Goal: Information Seeking & Learning: Learn about a topic

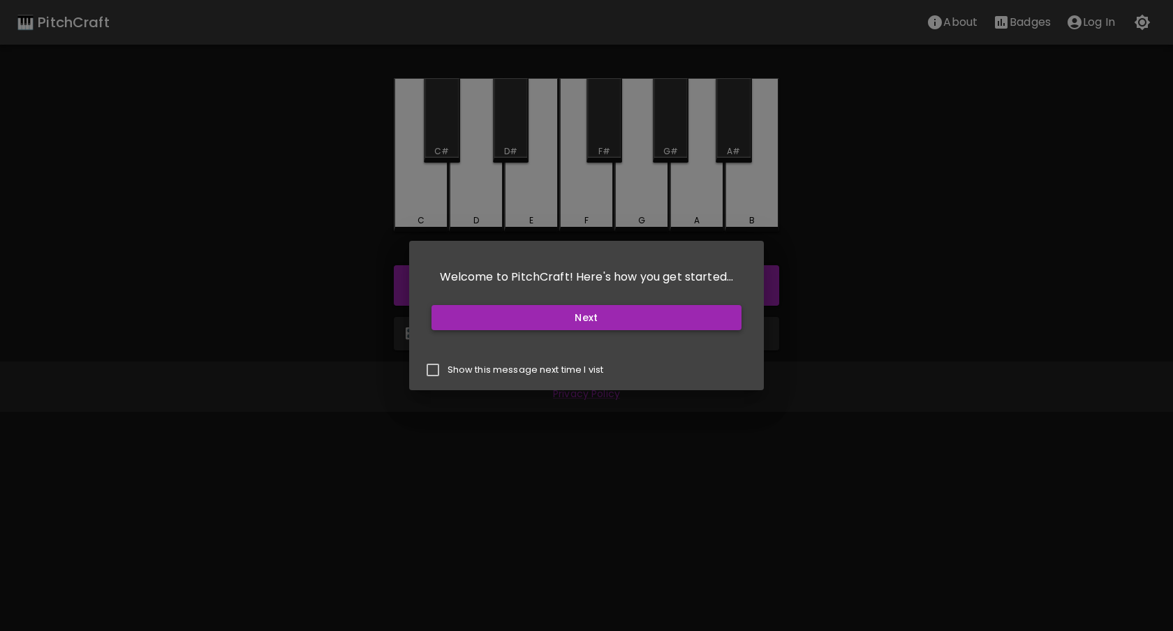
click at [544, 329] on button "Next" at bounding box center [587, 318] width 311 height 26
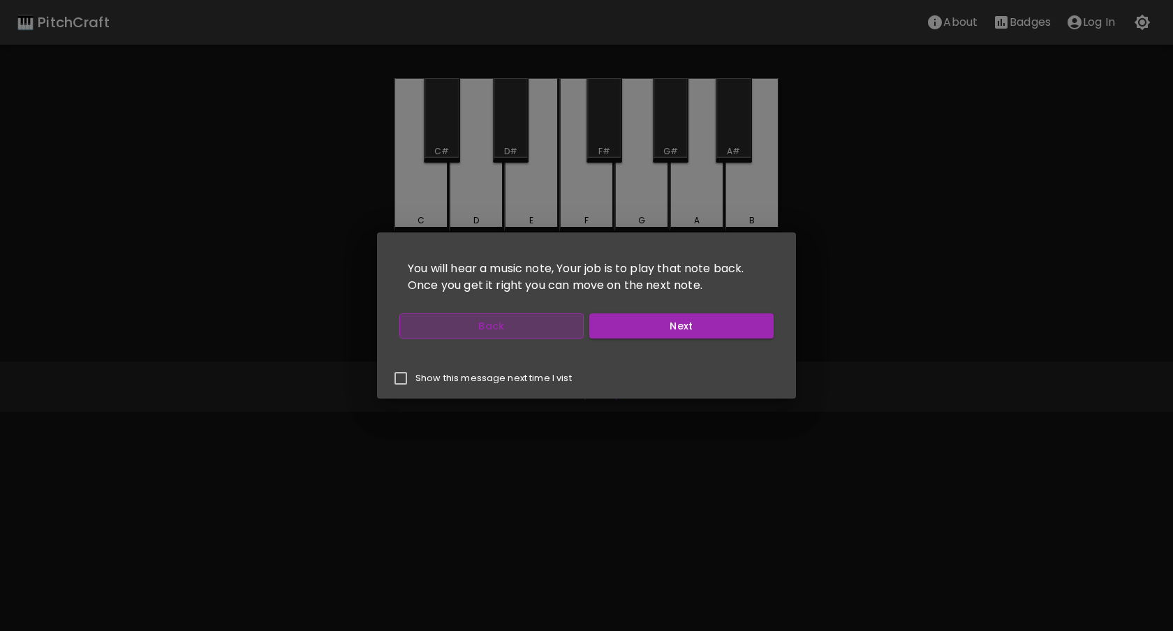
click at [526, 321] on button "Back" at bounding box center [491, 327] width 184 height 26
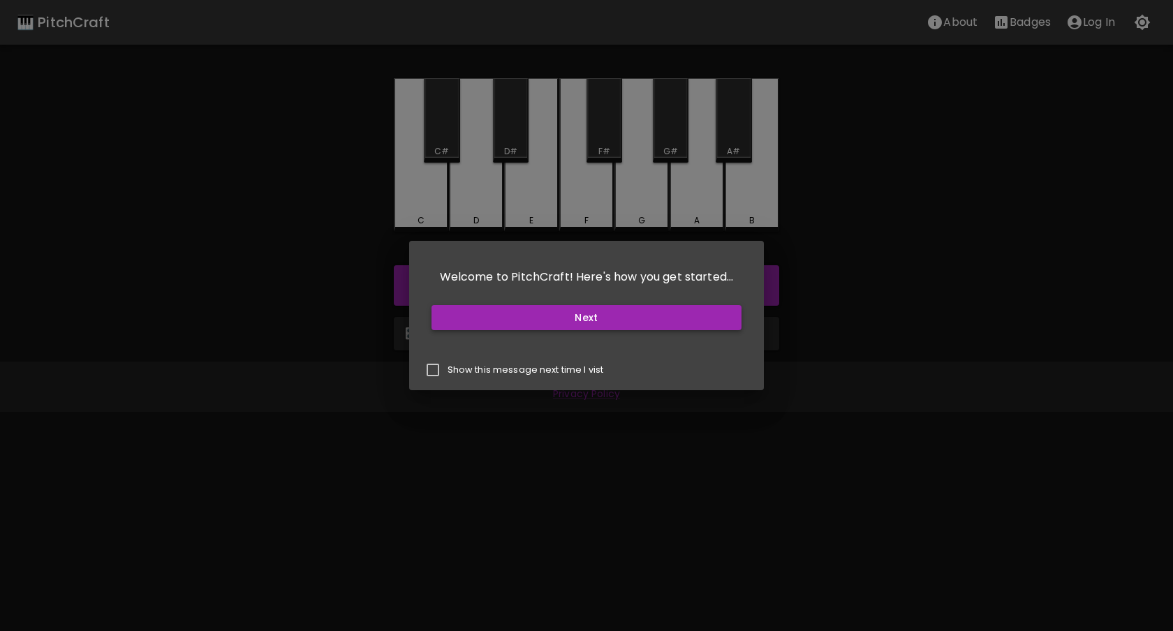
click at [592, 316] on button "Next" at bounding box center [587, 318] width 311 height 26
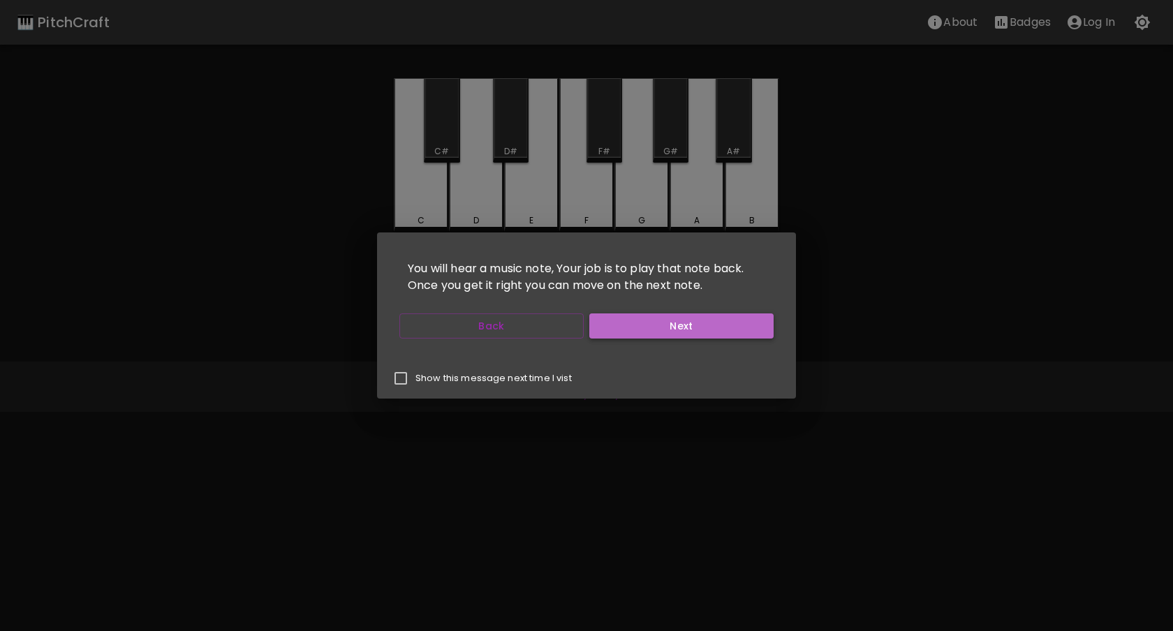
click at [659, 316] on button "Next" at bounding box center [681, 327] width 184 height 26
click at [663, 339] on div "Back Next" at bounding box center [586, 326] width 385 height 37
click at [664, 325] on button "Next" at bounding box center [681, 327] width 184 height 26
click at [665, 332] on button "Next" at bounding box center [681, 327] width 184 height 26
click at [665, 332] on button "Start Playing" at bounding box center [681, 327] width 184 height 26
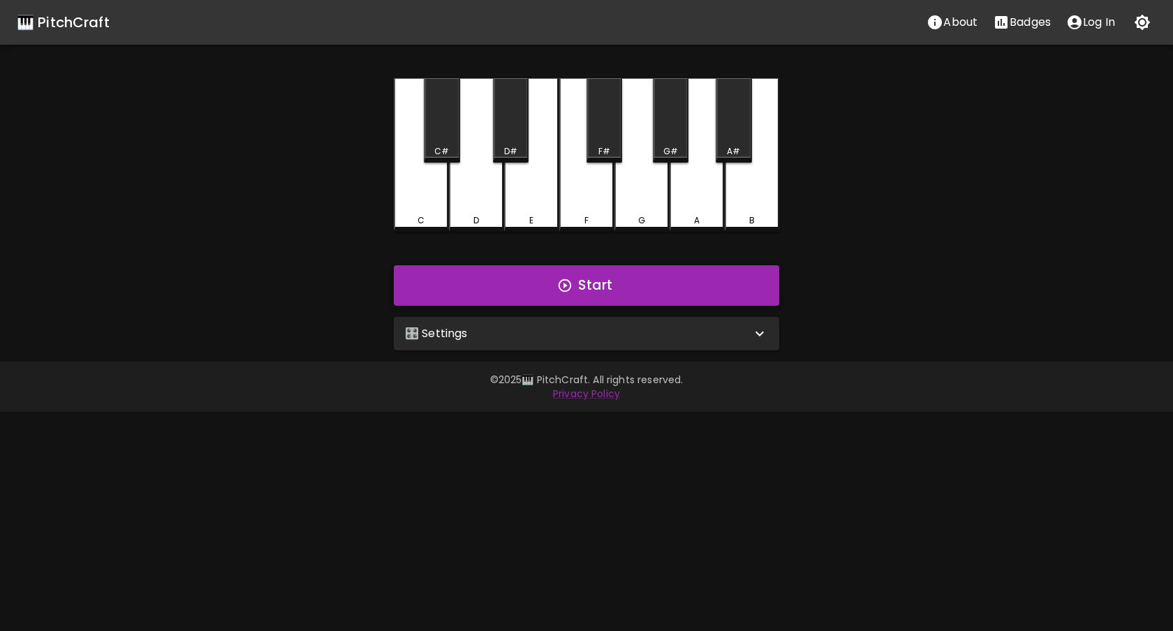
click at [626, 279] on button "Start" at bounding box center [586, 285] width 385 height 41
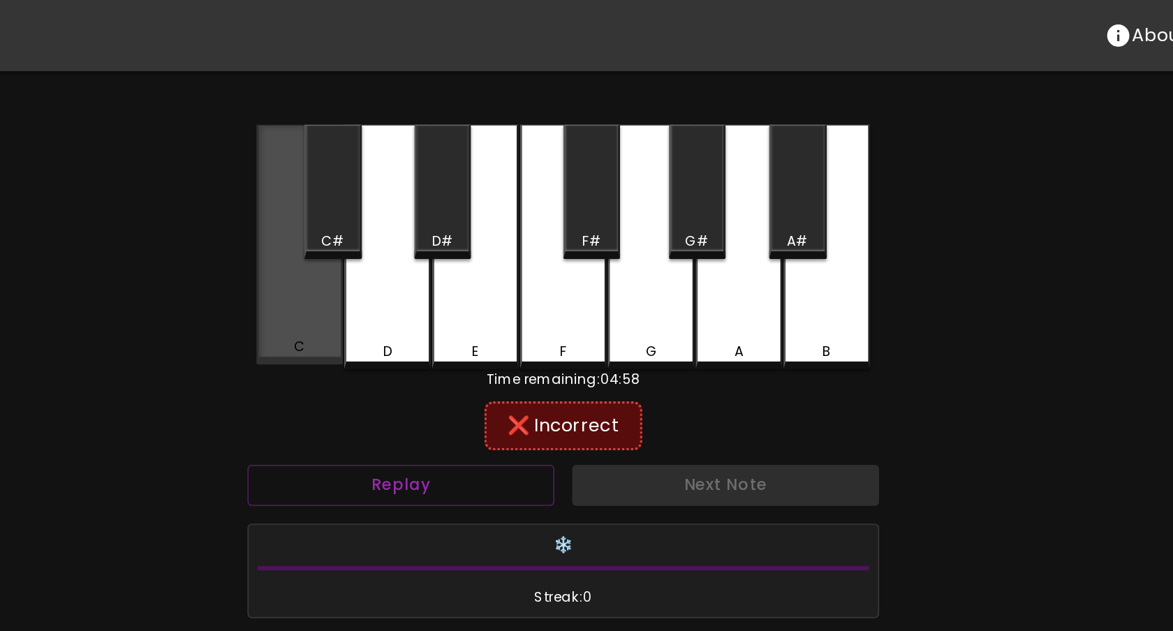
click at [402, 183] on div "C" at bounding box center [421, 153] width 54 height 151
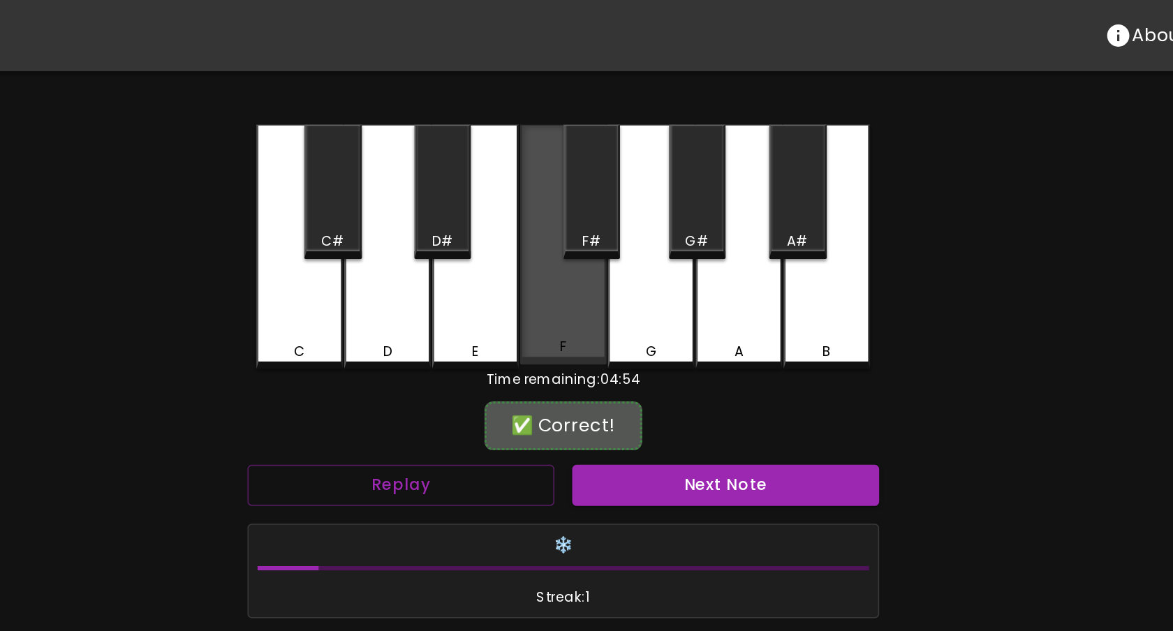
click at [577, 193] on div "F" at bounding box center [586, 153] width 54 height 151
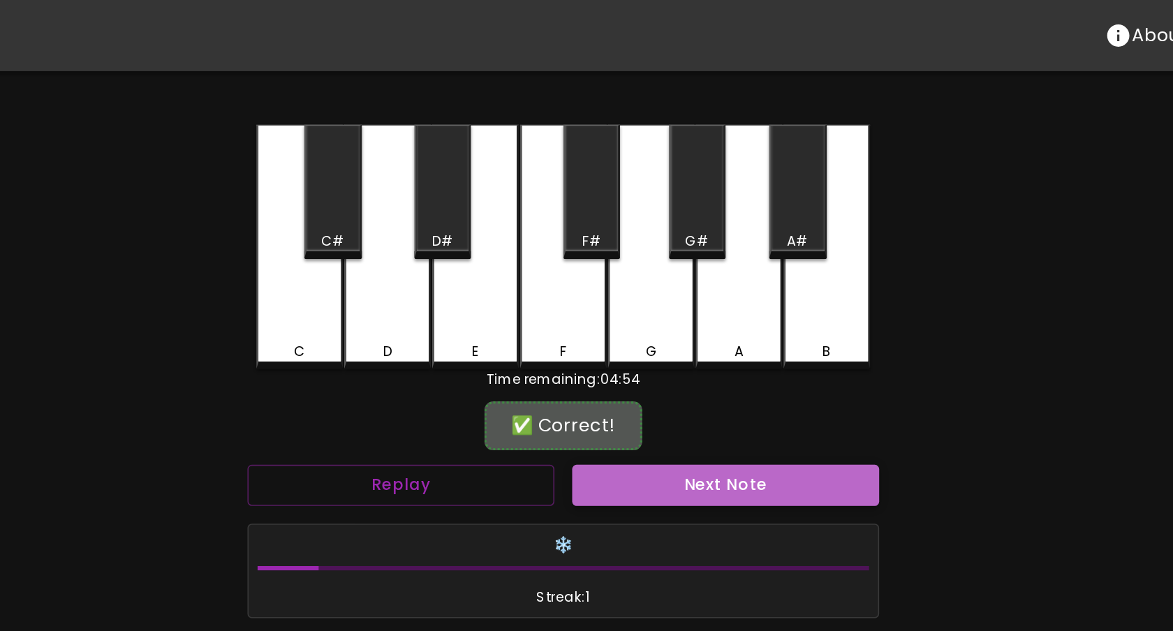
click at [642, 308] on button "Next Note" at bounding box center [688, 305] width 193 height 26
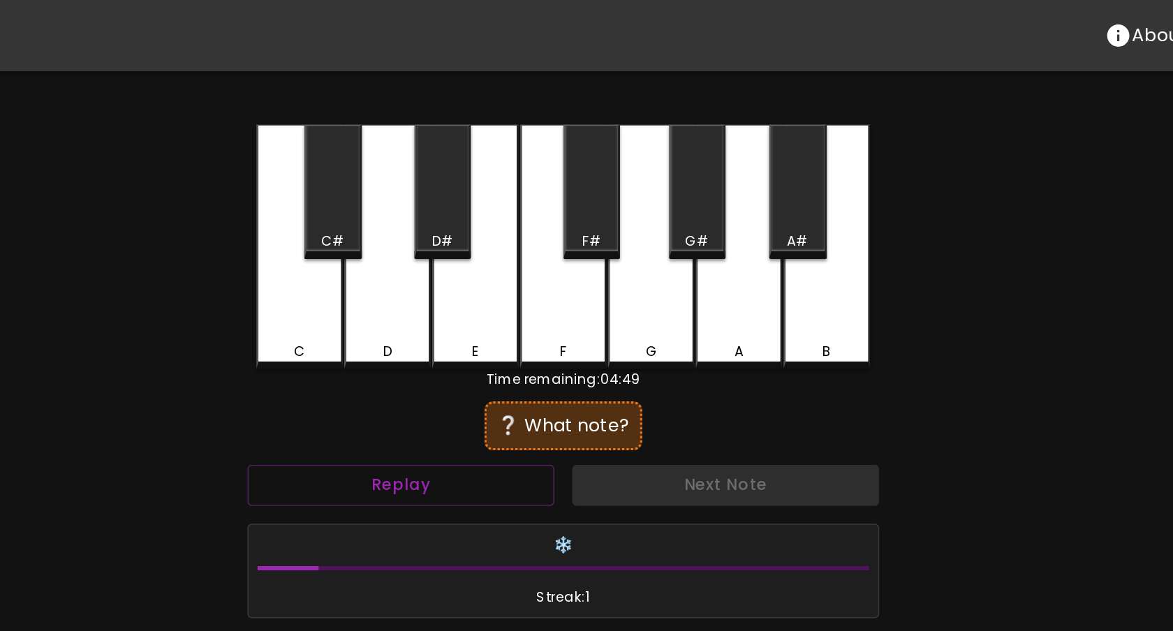
click at [723, 253] on div "❔ What note?" at bounding box center [586, 267] width 397 height 35
click at [547, 300] on button "Replay" at bounding box center [484, 305] width 193 height 26
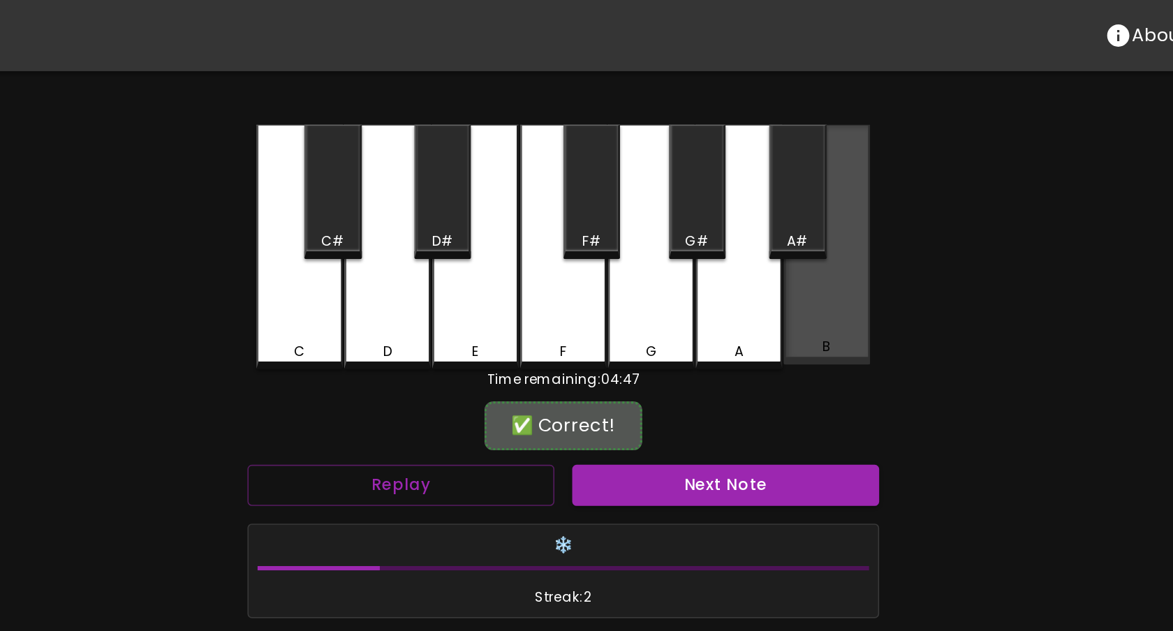
click at [731, 203] on div "B" at bounding box center [752, 153] width 54 height 151
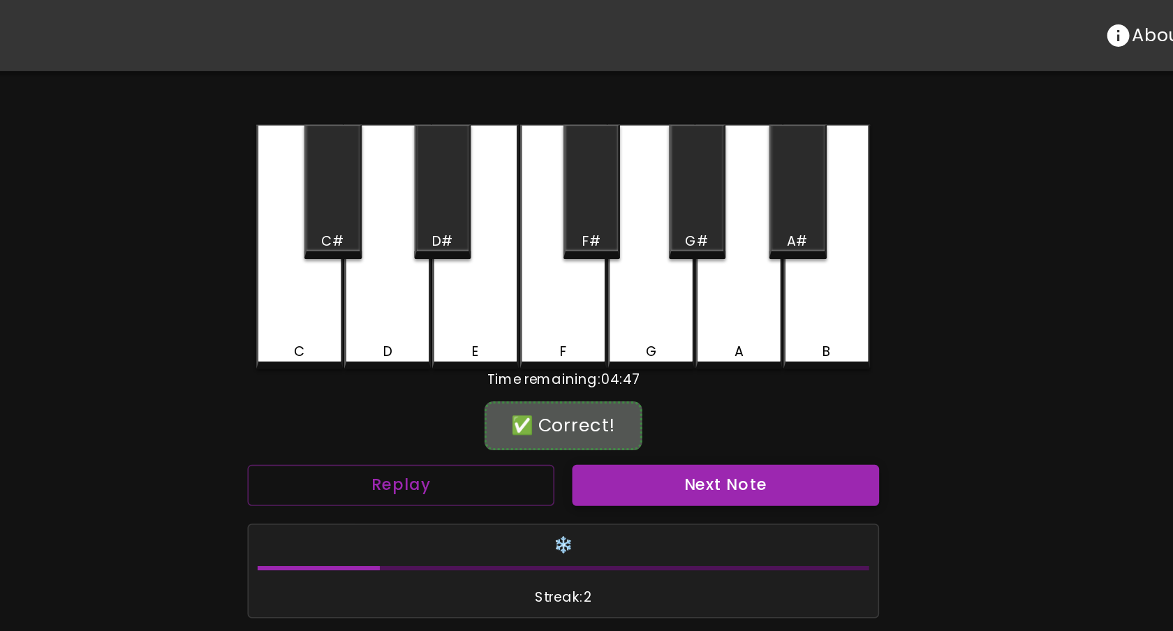
click at [660, 308] on button "Next Note" at bounding box center [688, 305] width 193 height 26
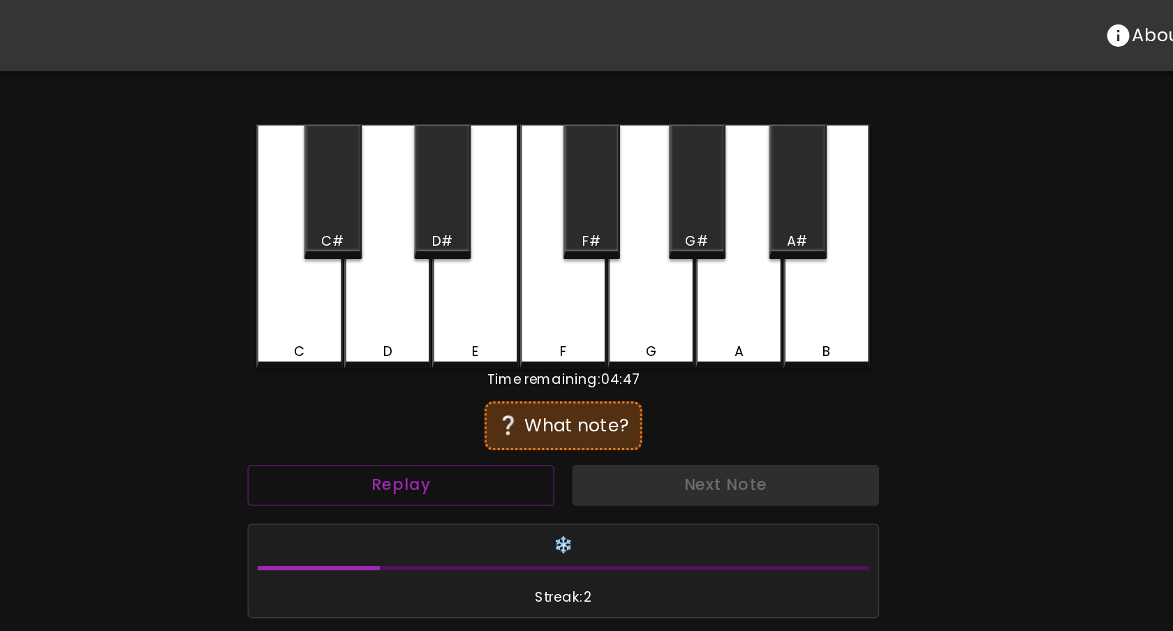
click at [425, 215] on div "C" at bounding box center [421, 220] width 52 height 13
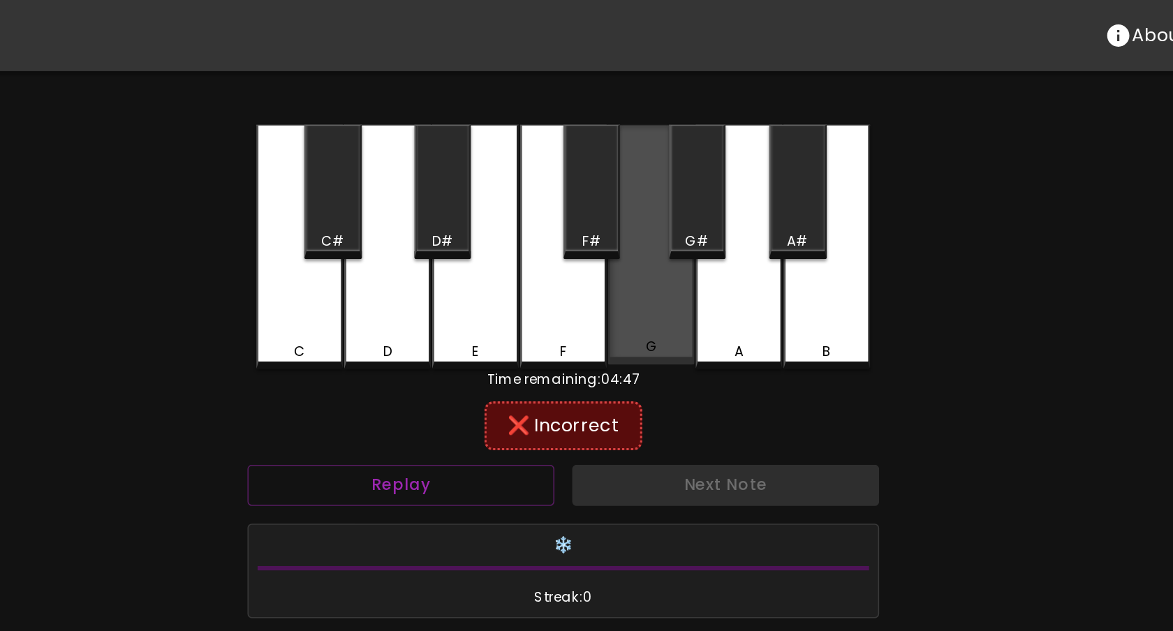
click at [650, 206] on div "G" at bounding box center [642, 153] width 54 height 151
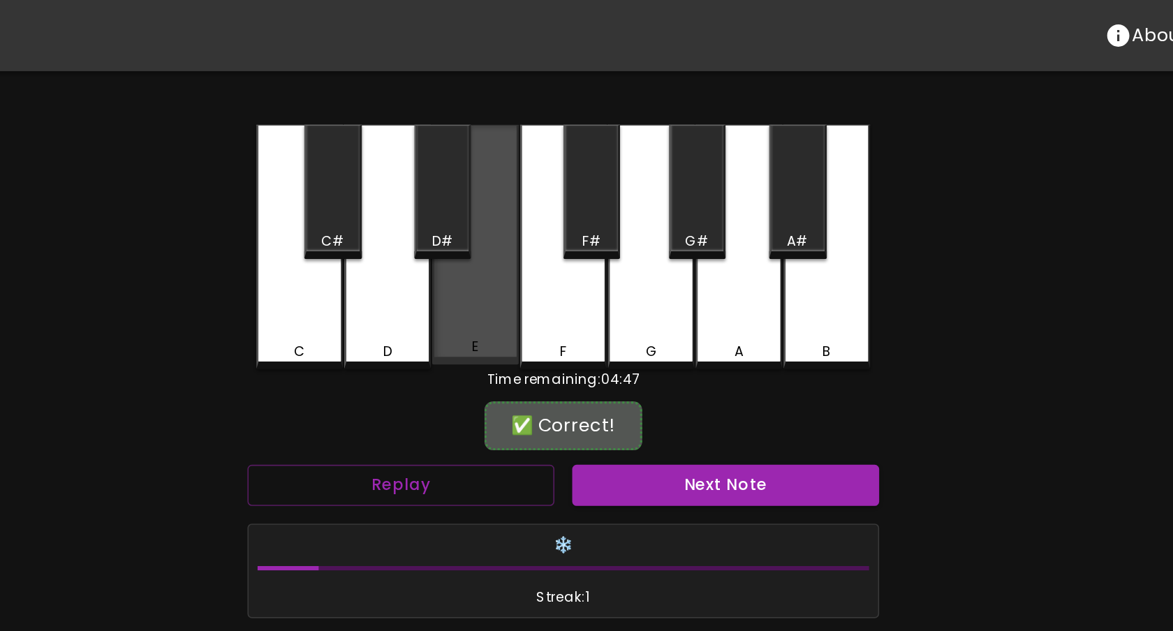
click at [539, 205] on div "E" at bounding box center [531, 153] width 54 height 151
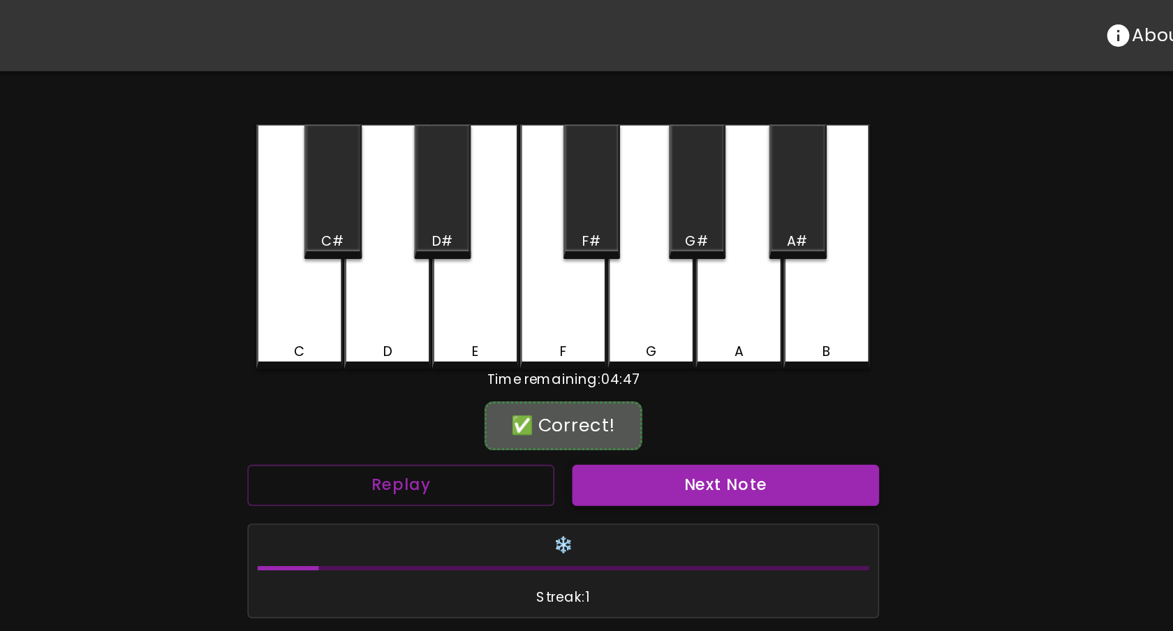
click at [640, 309] on button "Next Note" at bounding box center [688, 305] width 193 height 26
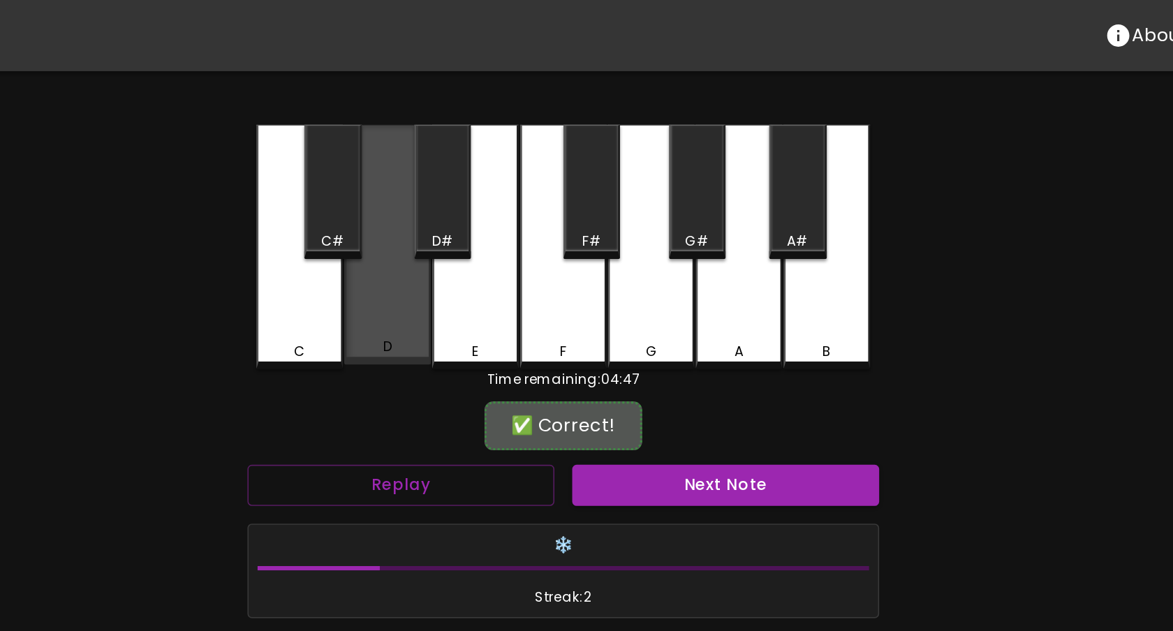
click at [476, 209] on div "D" at bounding box center [476, 153] width 54 height 151
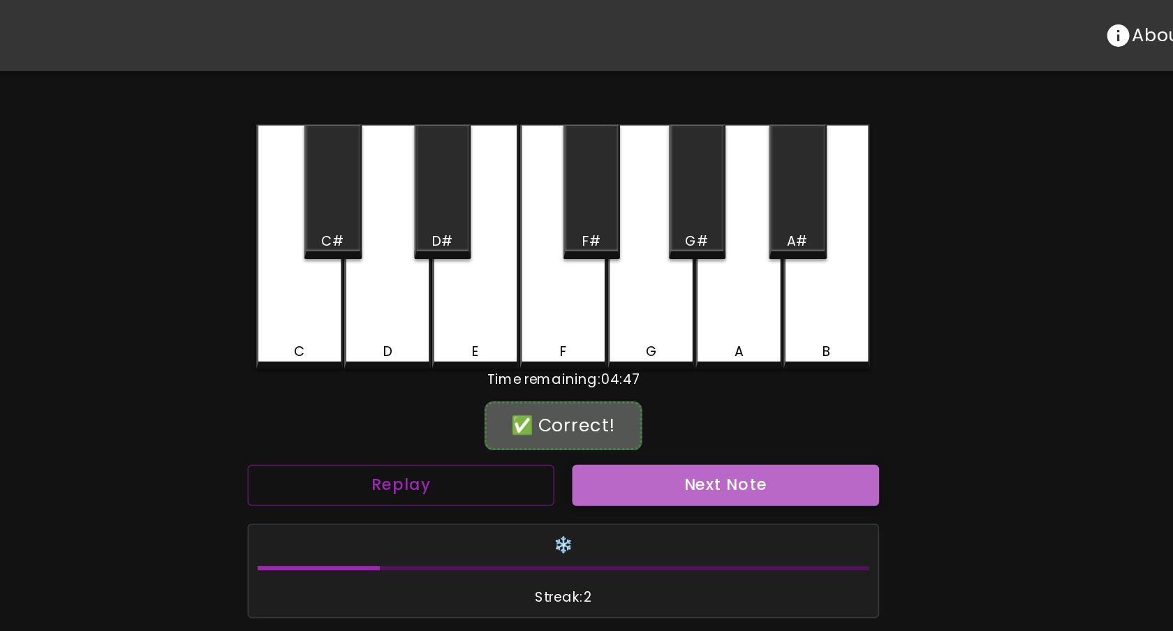
click at [651, 309] on button "Next Note" at bounding box center [688, 305] width 193 height 26
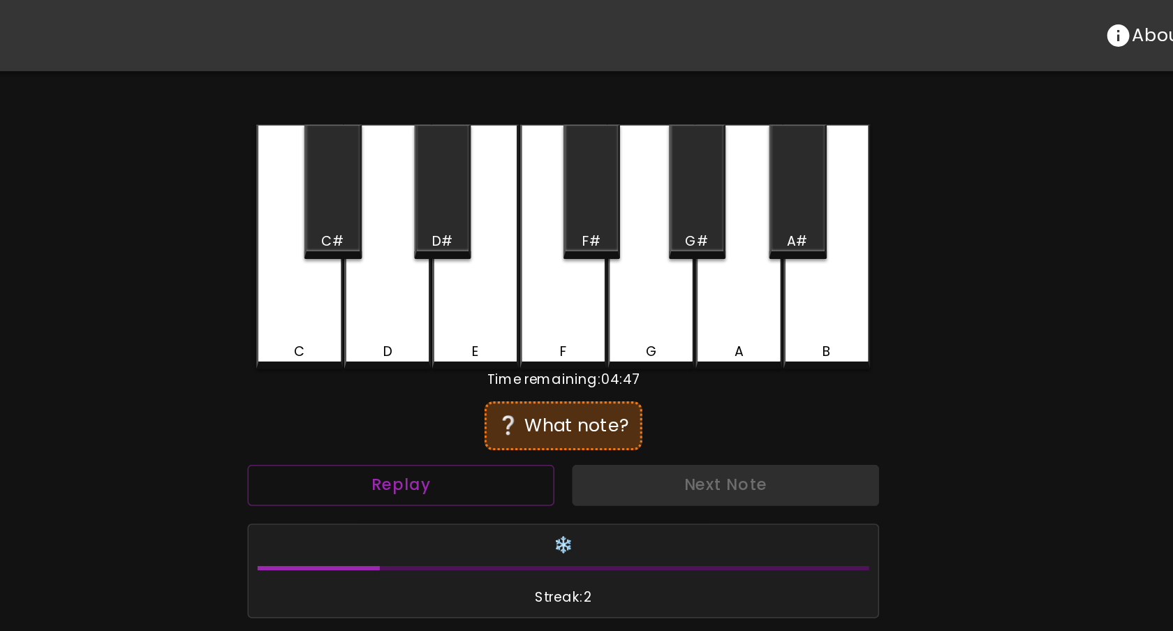
click at [532, 186] on div "E" at bounding box center [531, 155] width 54 height 154
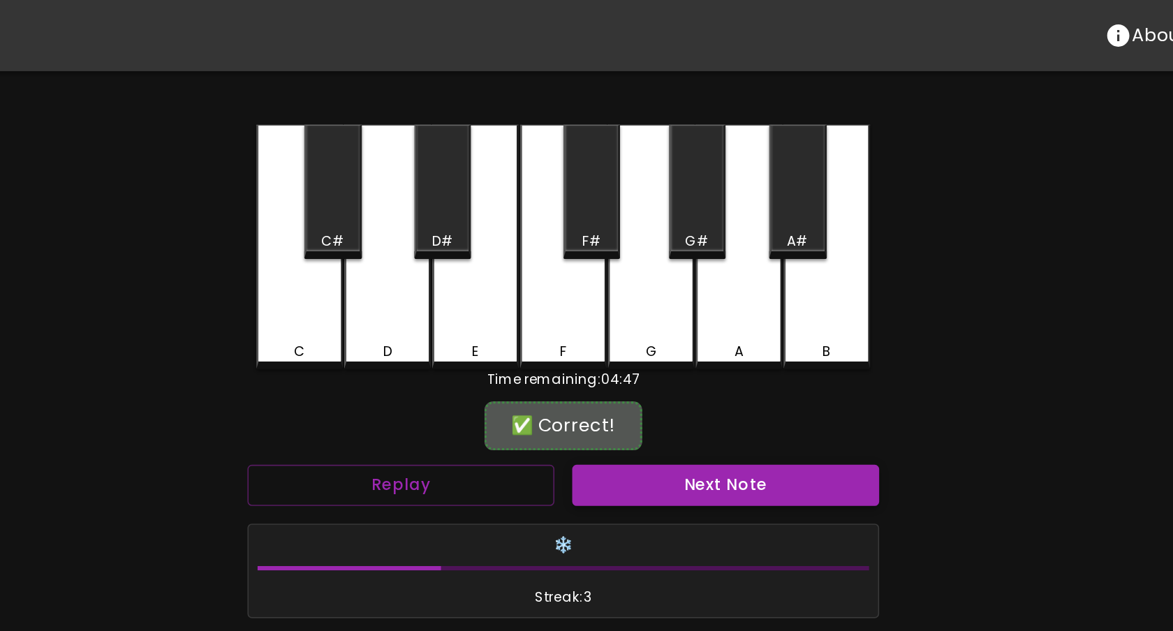
click at [673, 309] on button "Next Note" at bounding box center [688, 305] width 193 height 26
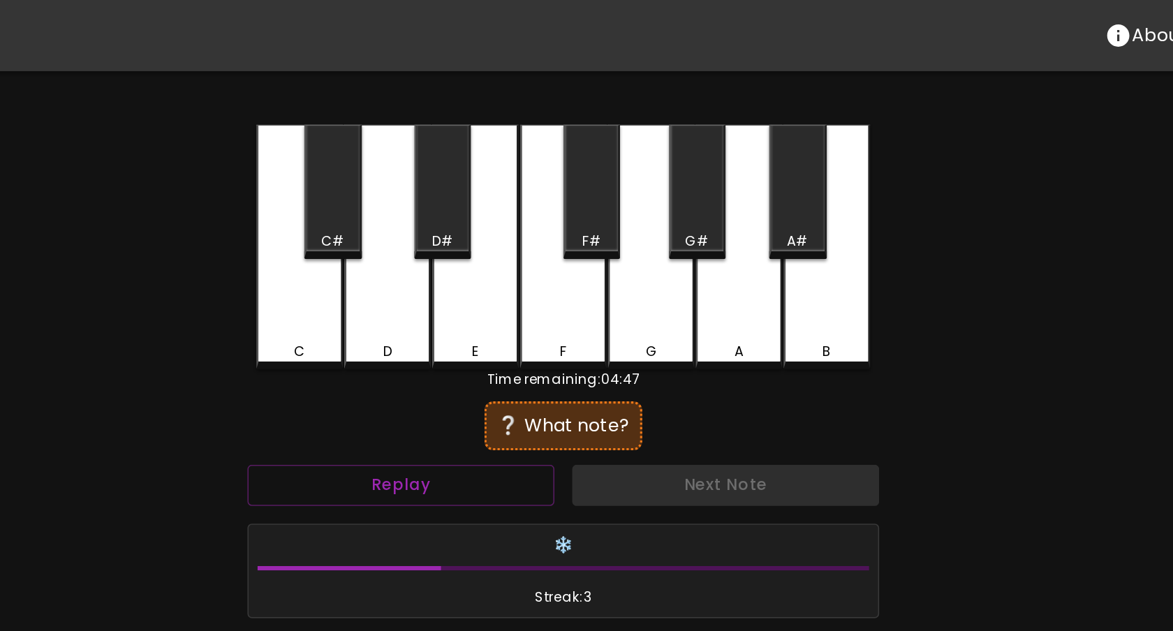
click at [493, 206] on div "D" at bounding box center [476, 155] width 54 height 154
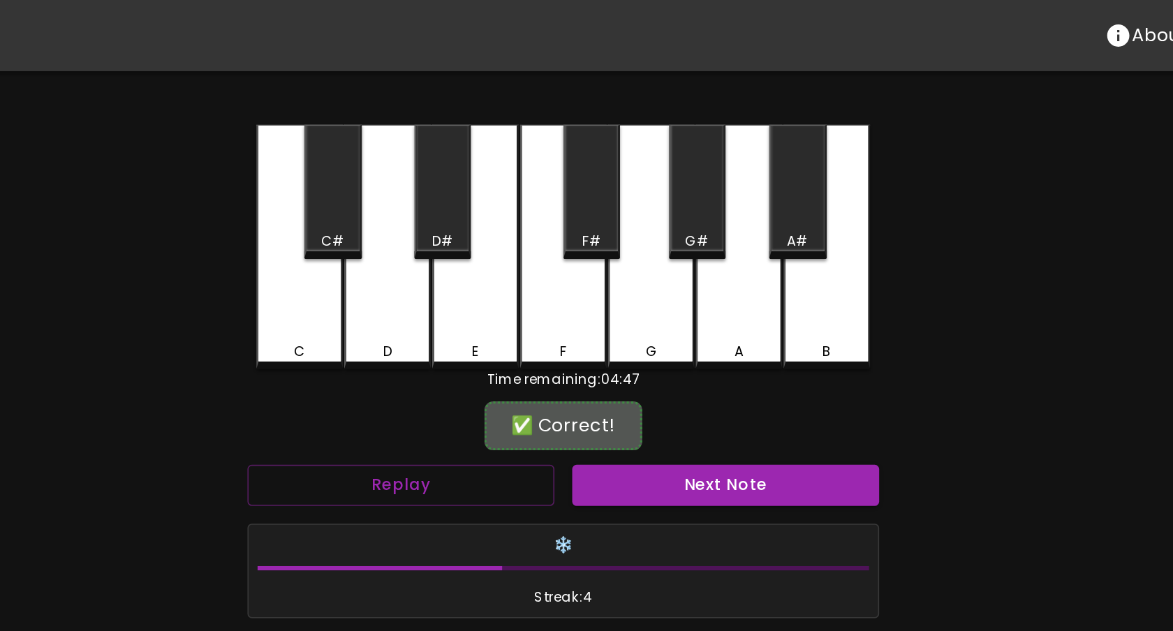
click at [677, 318] on div "Next Note" at bounding box center [689, 304] width 204 height 37
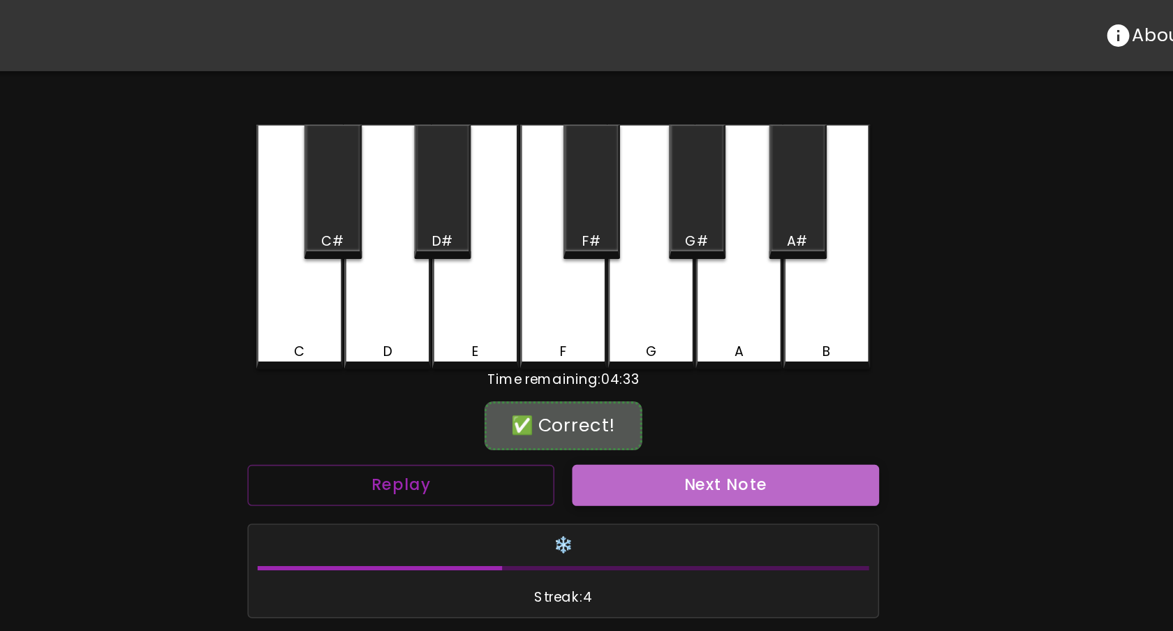
click at [676, 308] on button "Next Note" at bounding box center [688, 305] width 193 height 26
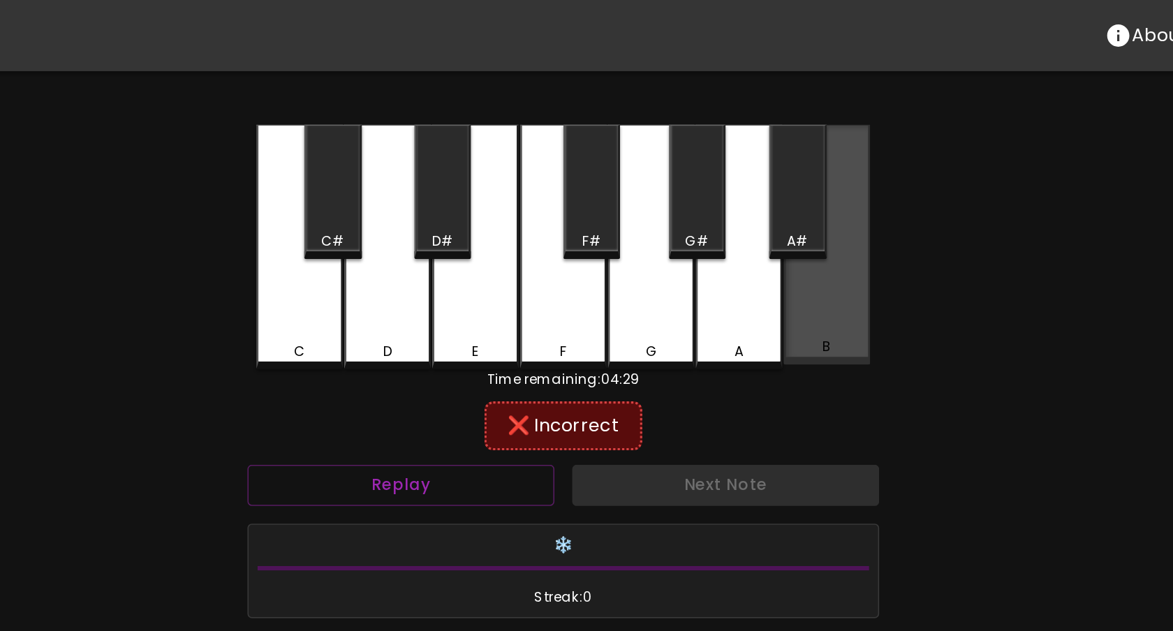
click at [741, 185] on div "B" at bounding box center [752, 153] width 54 height 151
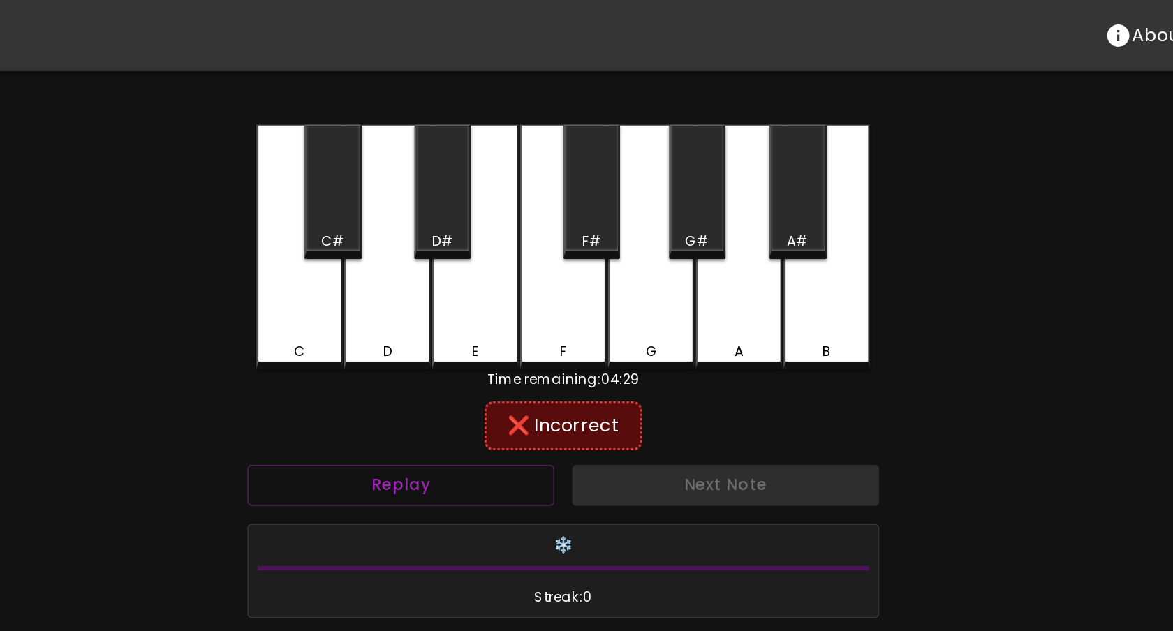
click at [728, 155] on div "A#" at bounding box center [733, 151] width 13 height 13
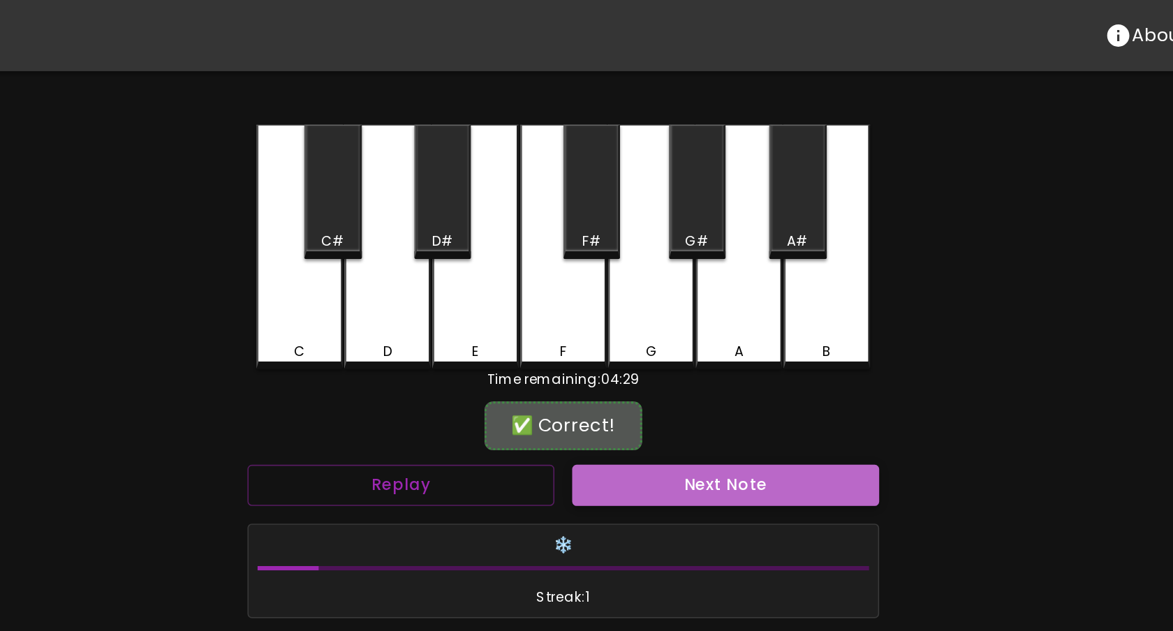
click at [673, 302] on button "Next Note" at bounding box center [688, 305] width 193 height 26
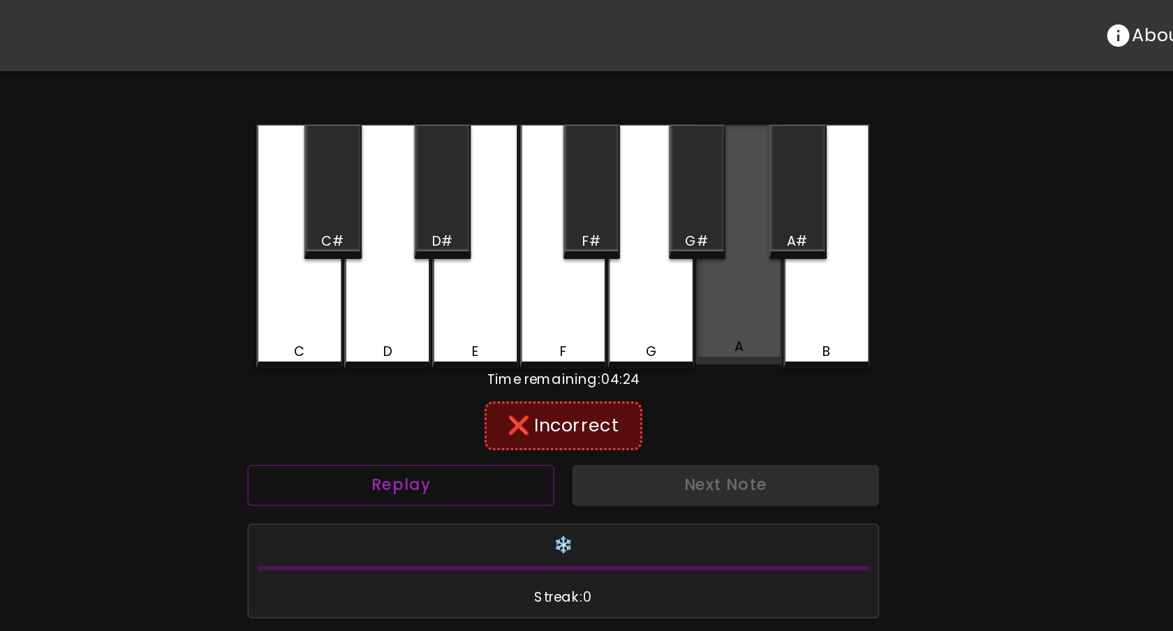
click at [691, 200] on div "A" at bounding box center [697, 153] width 54 height 151
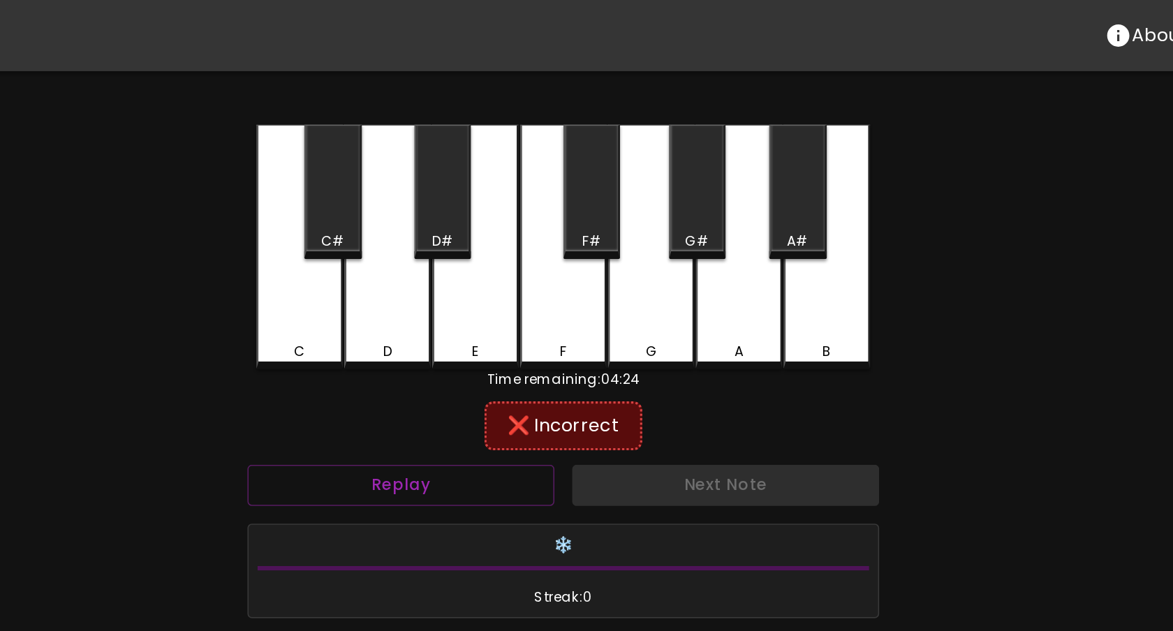
click at [682, 150] on div "G#" at bounding box center [670, 151] width 33 height 13
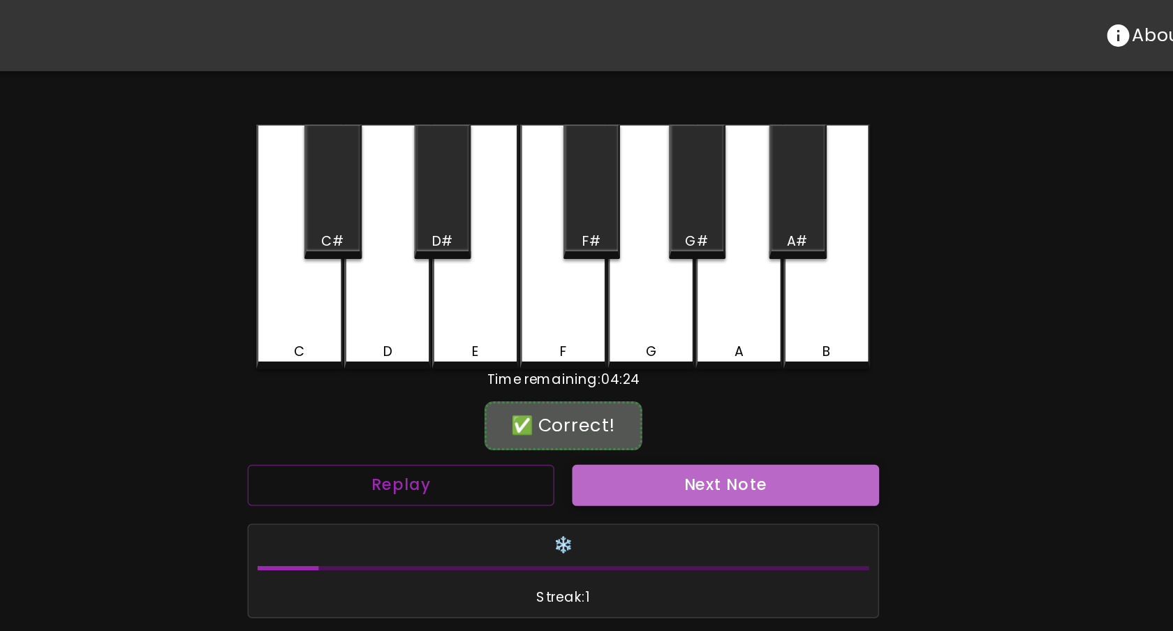
click at [682, 294] on button "Next Note" at bounding box center [688, 305] width 193 height 26
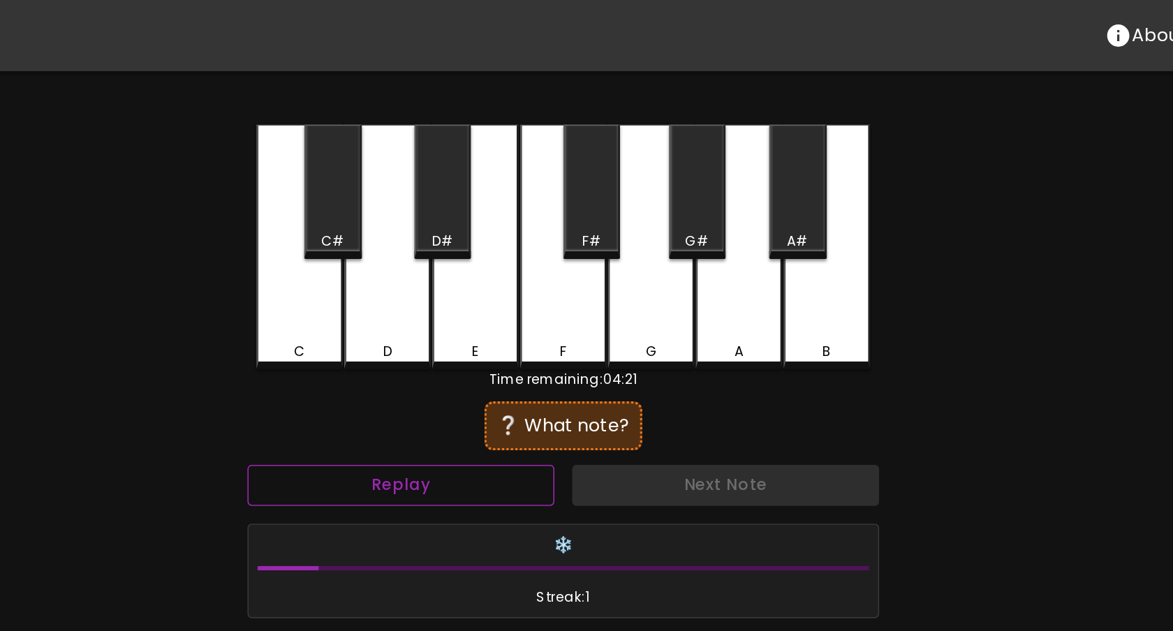
click at [523, 316] on button "Replay" at bounding box center [484, 305] width 193 height 26
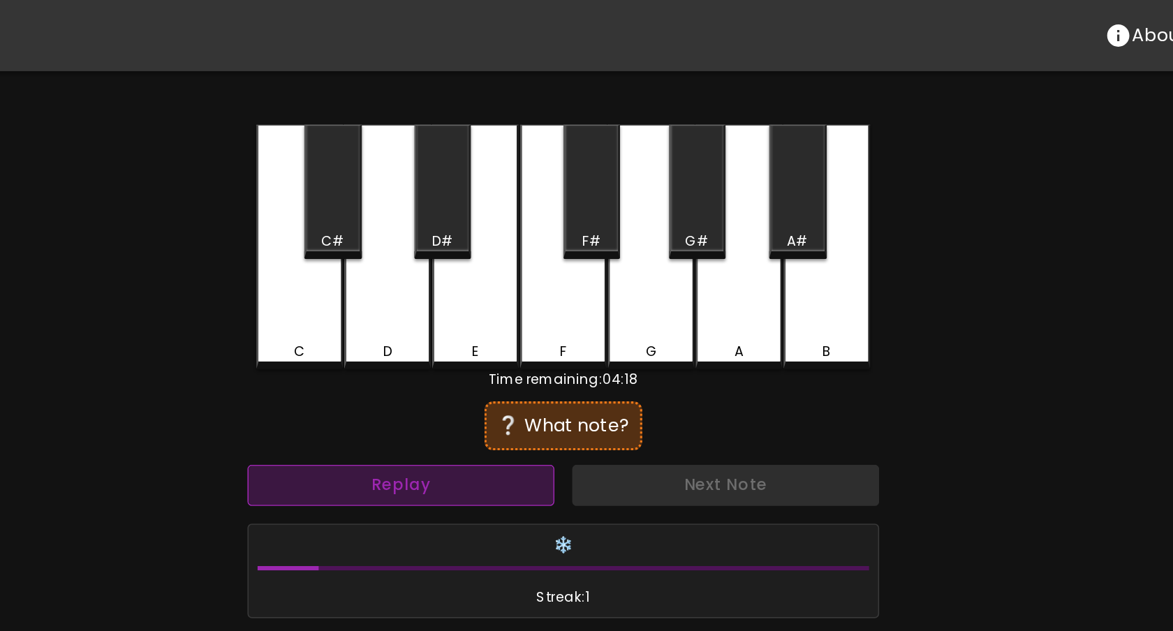
click at [538, 304] on button "Replay" at bounding box center [484, 305] width 193 height 26
click at [519, 306] on button "Replay" at bounding box center [484, 305] width 193 height 26
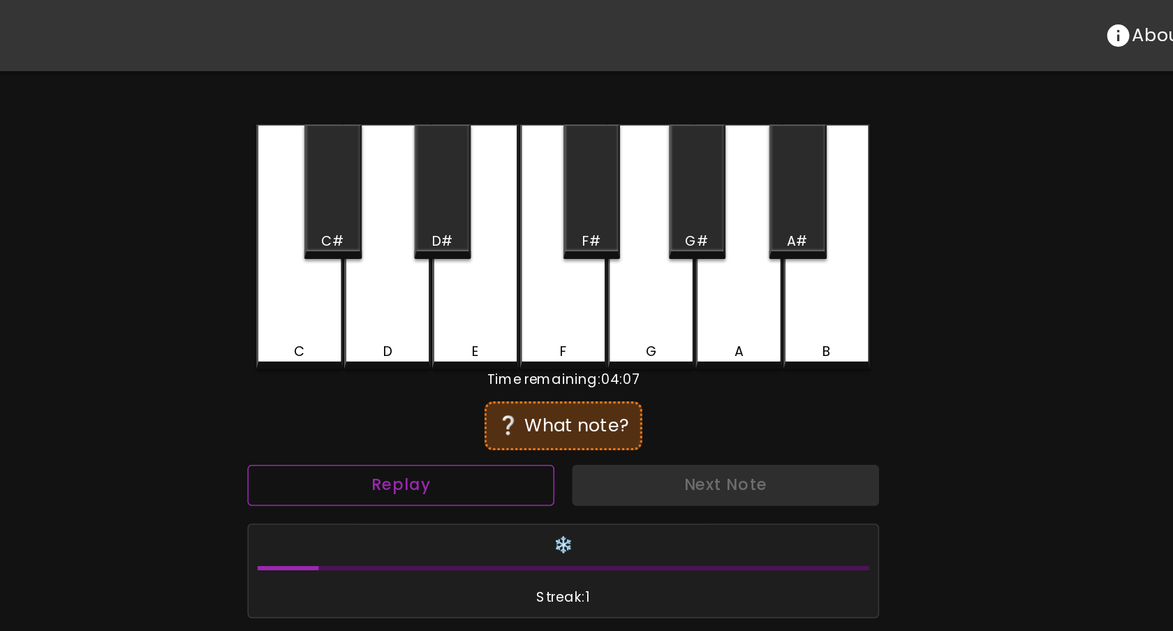
click at [504, 300] on button "Replay" at bounding box center [484, 305] width 193 height 26
click at [534, 197] on div "E" at bounding box center [531, 155] width 54 height 154
click at [510, 134] on div "D#" at bounding box center [511, 120] width 36 height 84
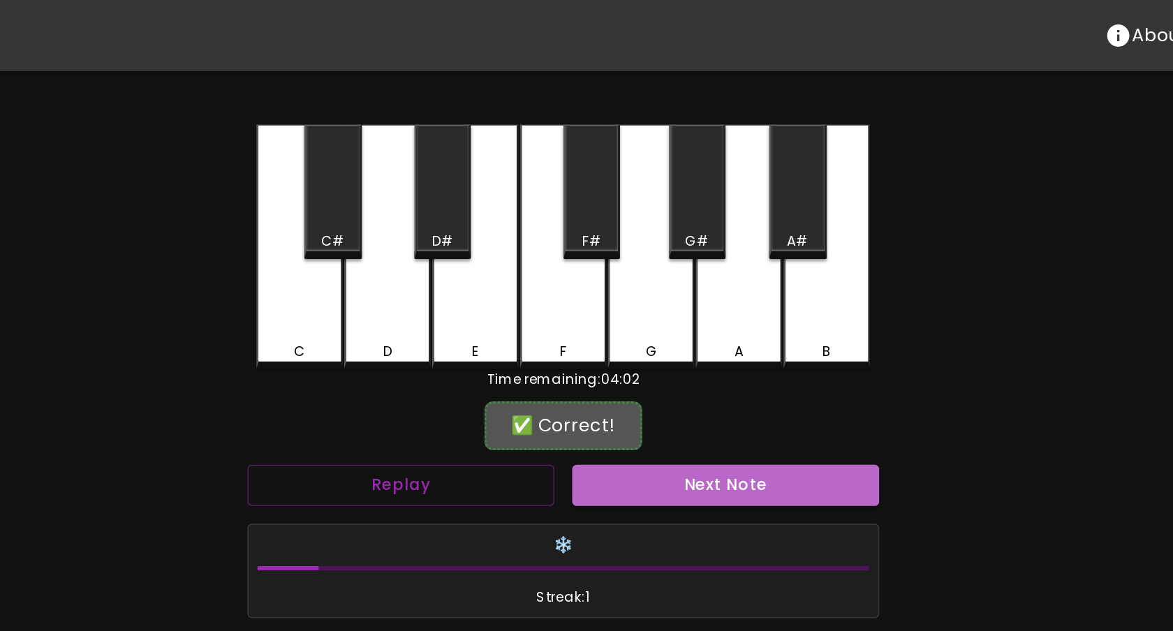
click at [684, 303] on button "Next Note" at bounding box center [688, 305] width 193 height 26
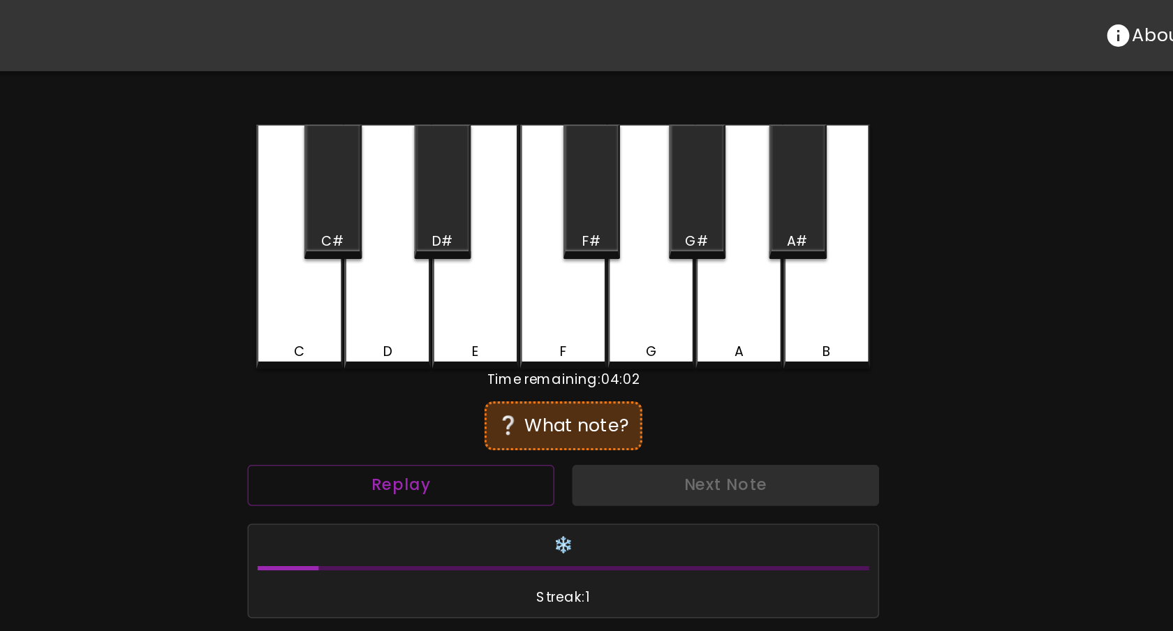
click at [435, 147] on div "C#" at bounding box center [441, 151] width 15 height 13
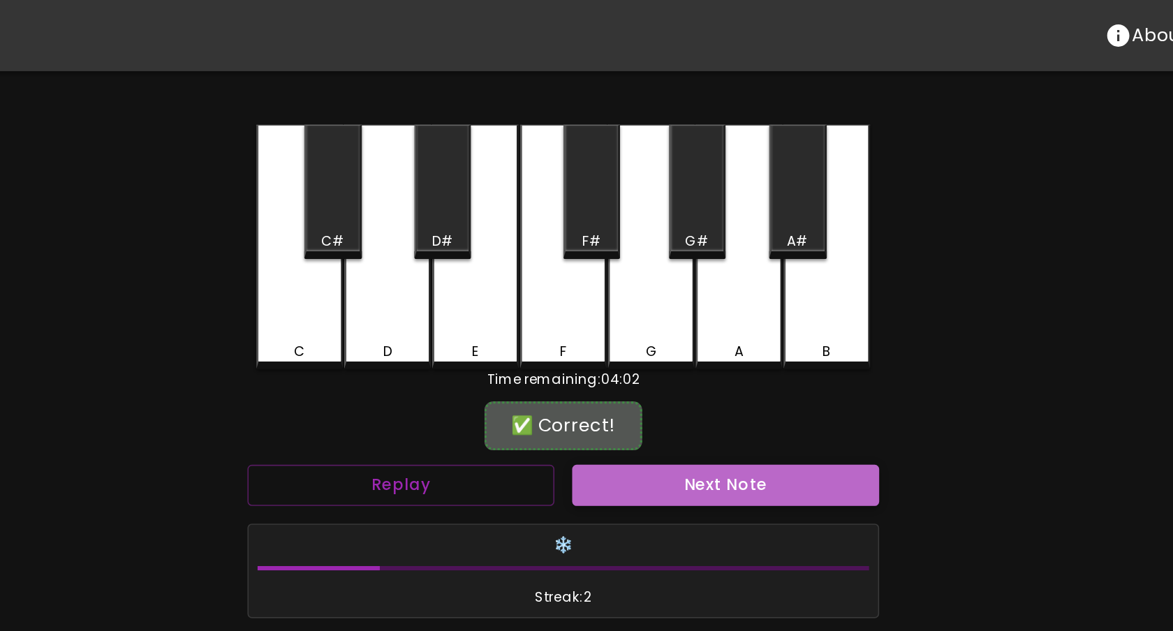
click at [726, 302] on button "Next Note" at bounding box center [688, 305] width 193 height 26
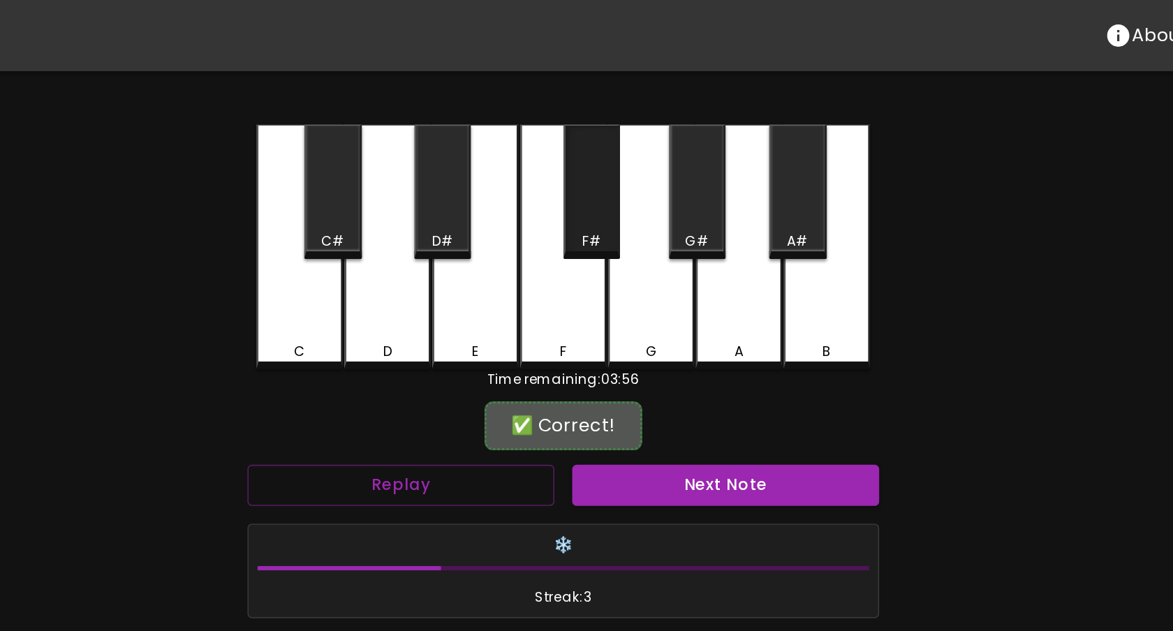
click at [613, 136] on div "F#" at bounding box center [605, 120] width 36 height 84
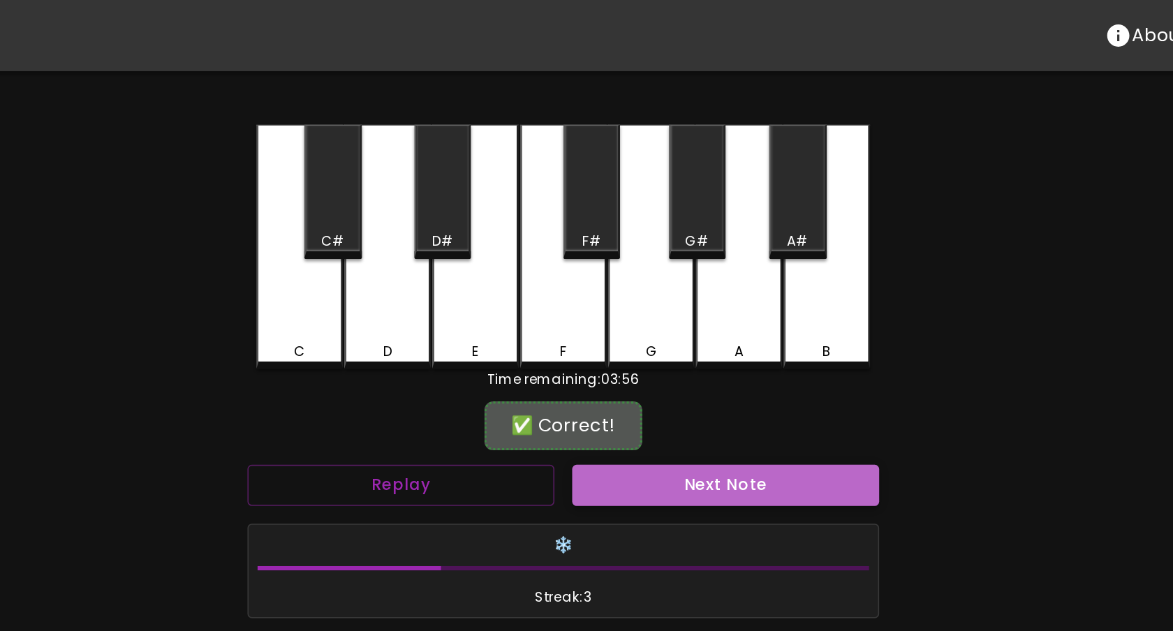
click at [651, 304] on button "Next Note" at bounding box center [688, 305] width 193 height 26
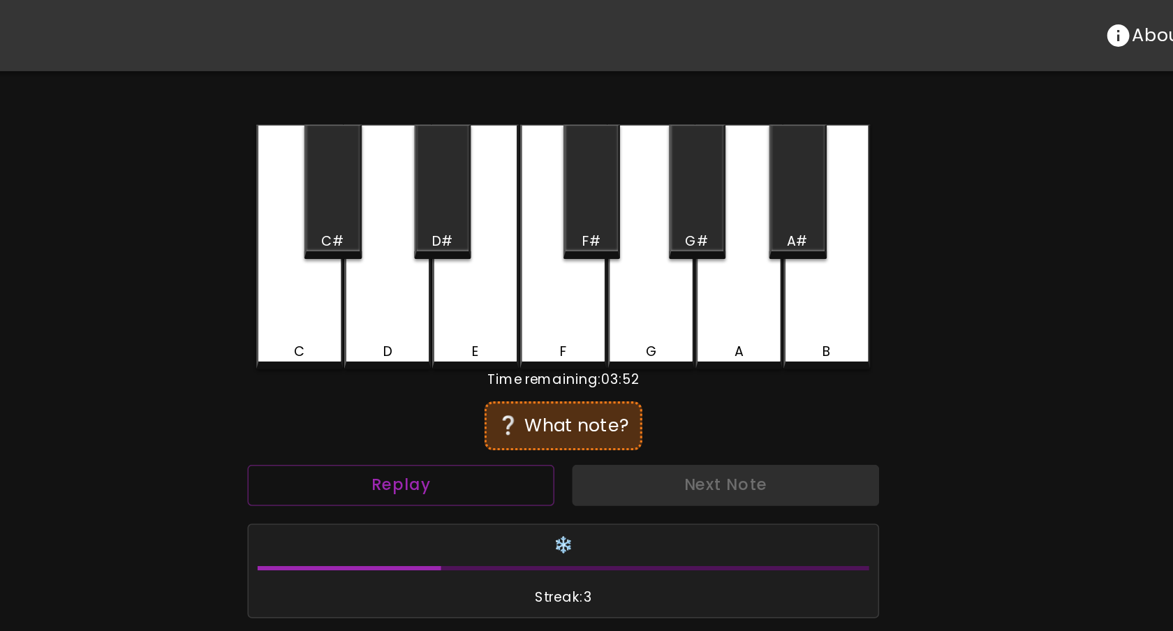
click at [751, 189] on div "B" at bounding box center [752, 155] width 54 height 154
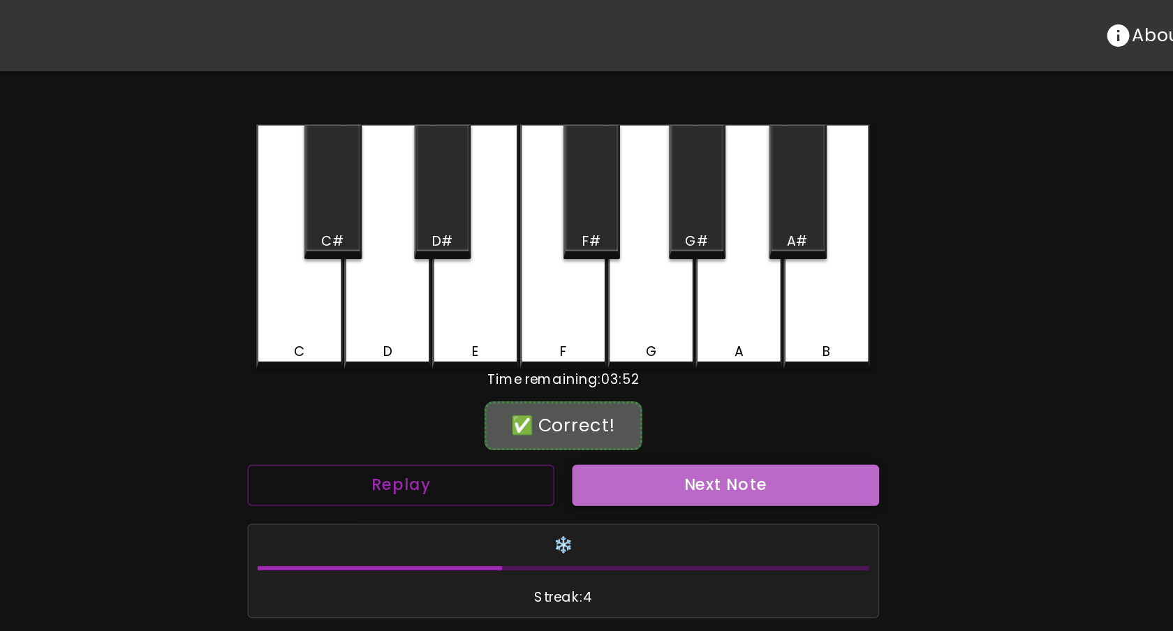
click at [702, 300] on button "Next Note" at bounding box center [688, 305] width 193 height 26
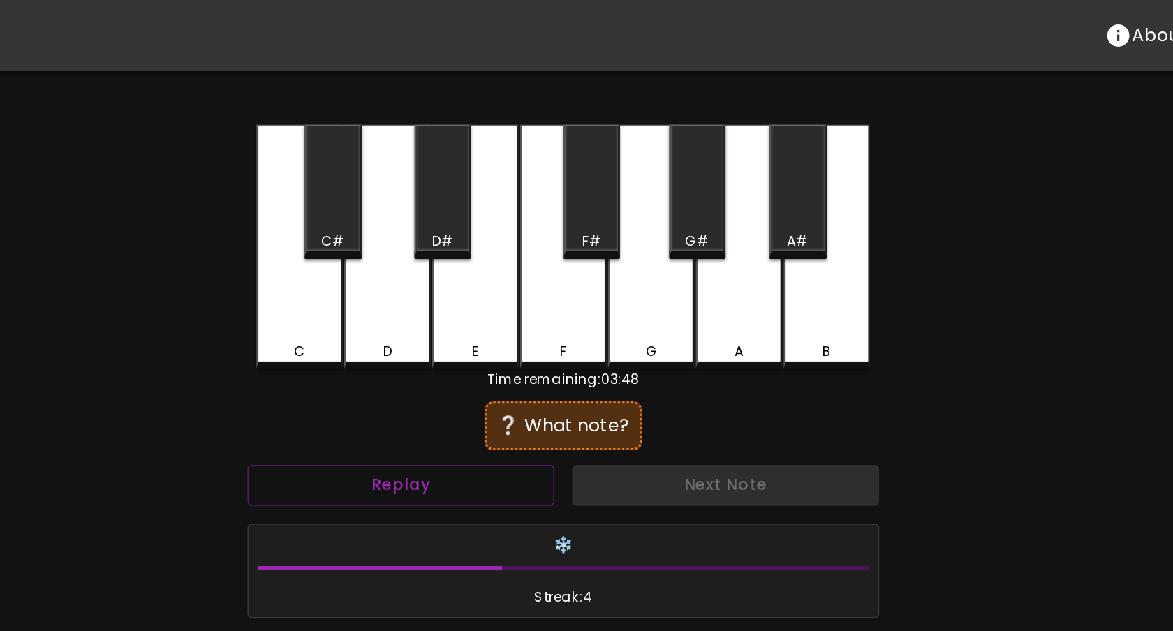
click at [677, 152] on div "G#" at bounding box center [670, 151] width 15 height 13
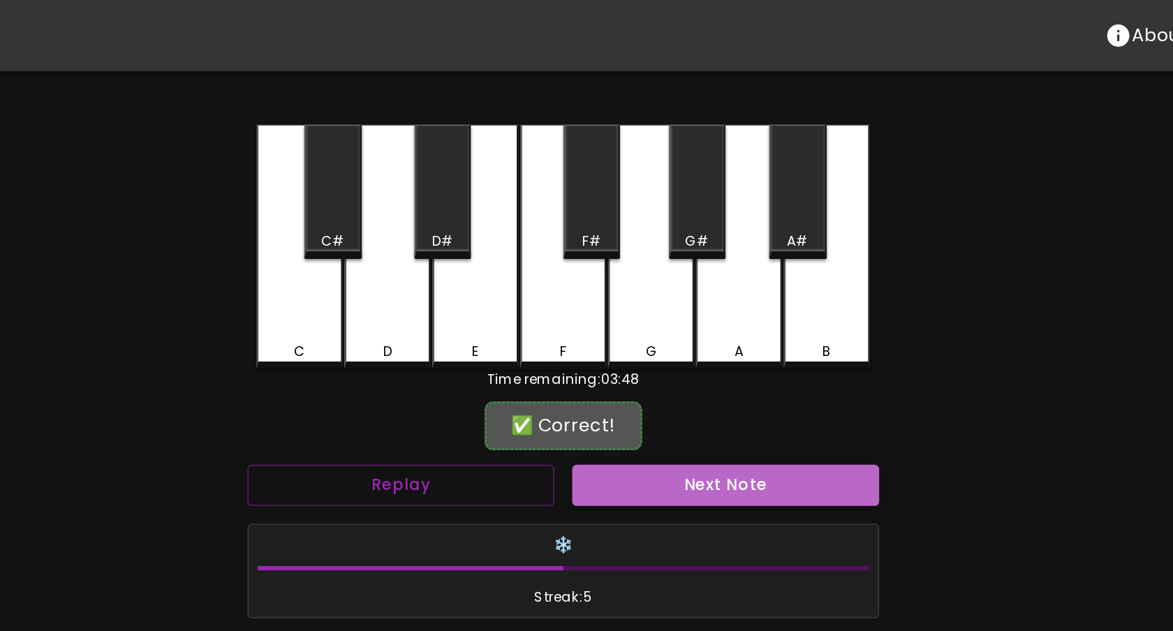
click at [686, 302] on button "Next Note" at bounding box center [688, 305] width 193 height 26
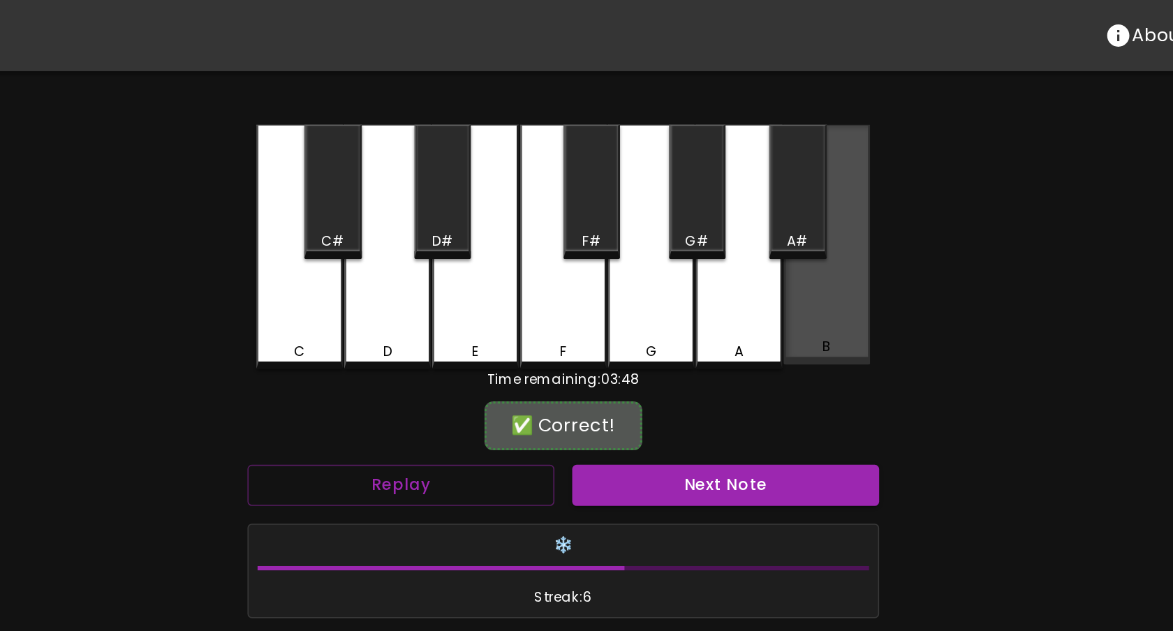
click at [751, 206] on div "B" at bounding box center [752, 153] width 54 height 151
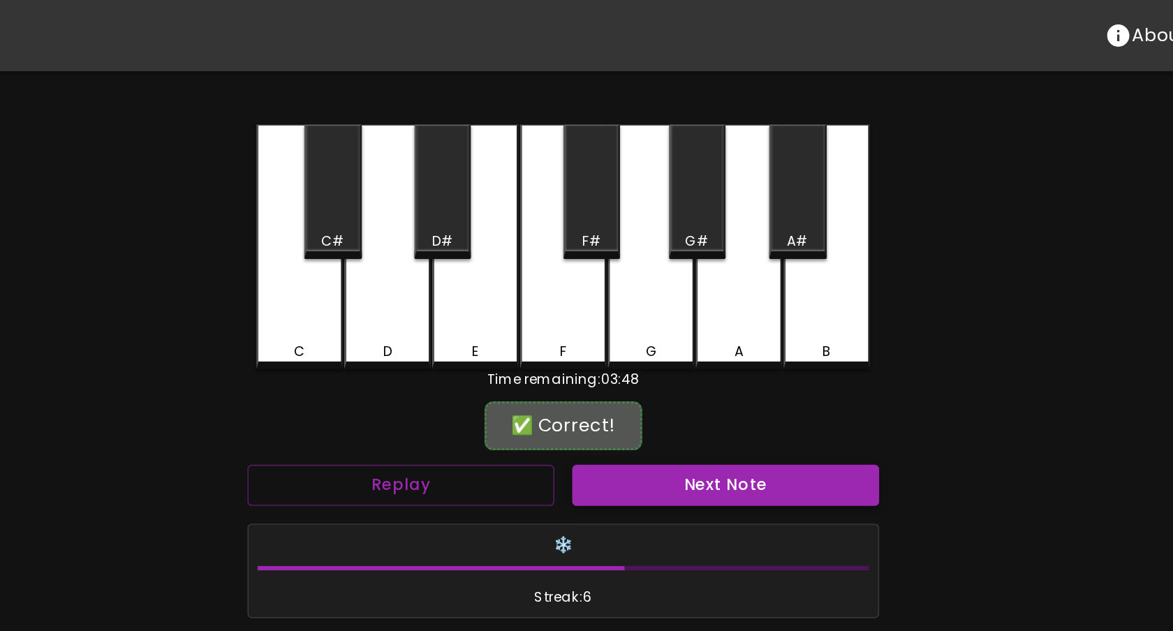
click at [714, 296] on button "Next Note" at bounding box center [688, 305] width 193 height 26
click at [510, 142] on div "D#" at bounding box center [511, 120] width 36 height 84
click at [686, 297] on button "Next Note" at bounding box center [688, 305] width 193 height 26
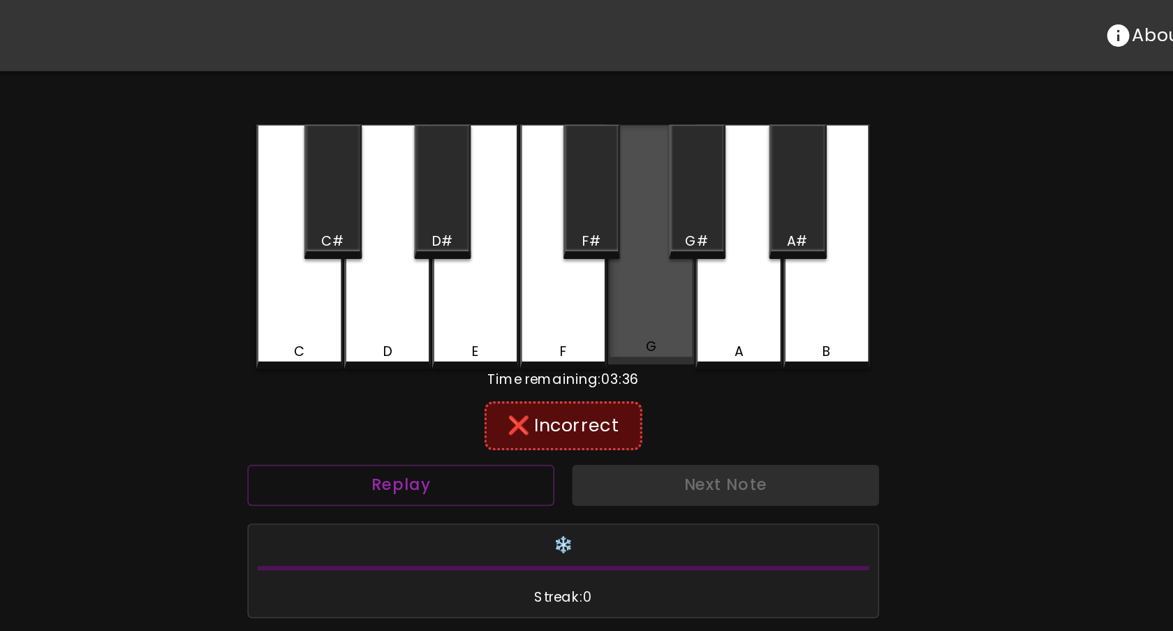
click at [645, 175] on div "G" at bounding box center [642, 153] width 54 height 151
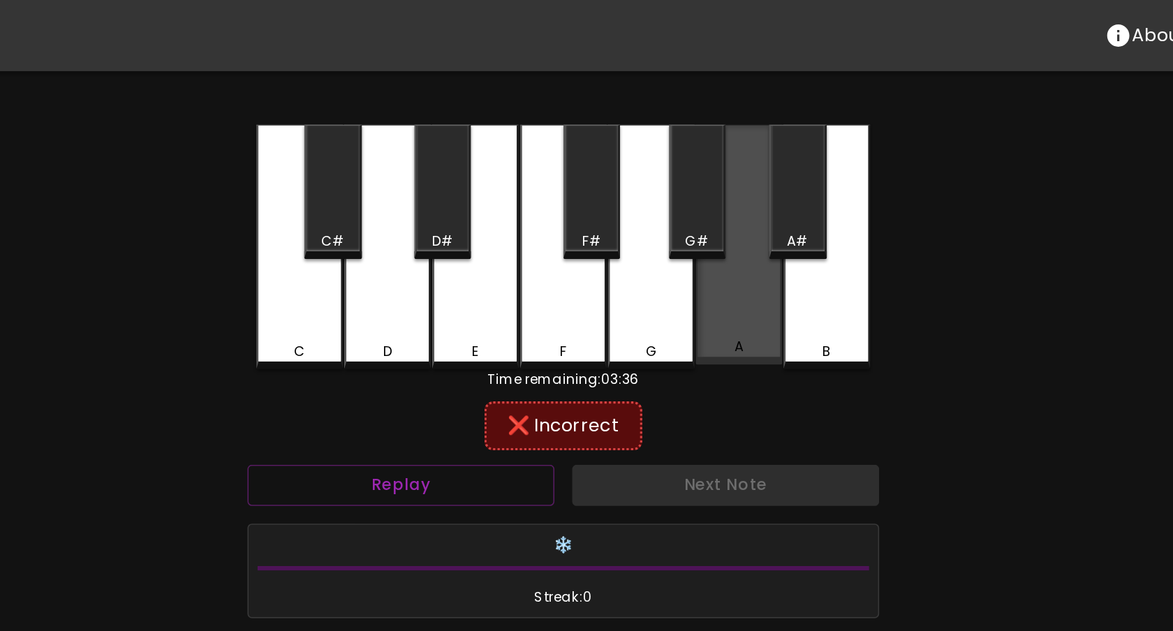
click at [678, 194] on div "A" at bounding box center [697, 153] width 54 height 151
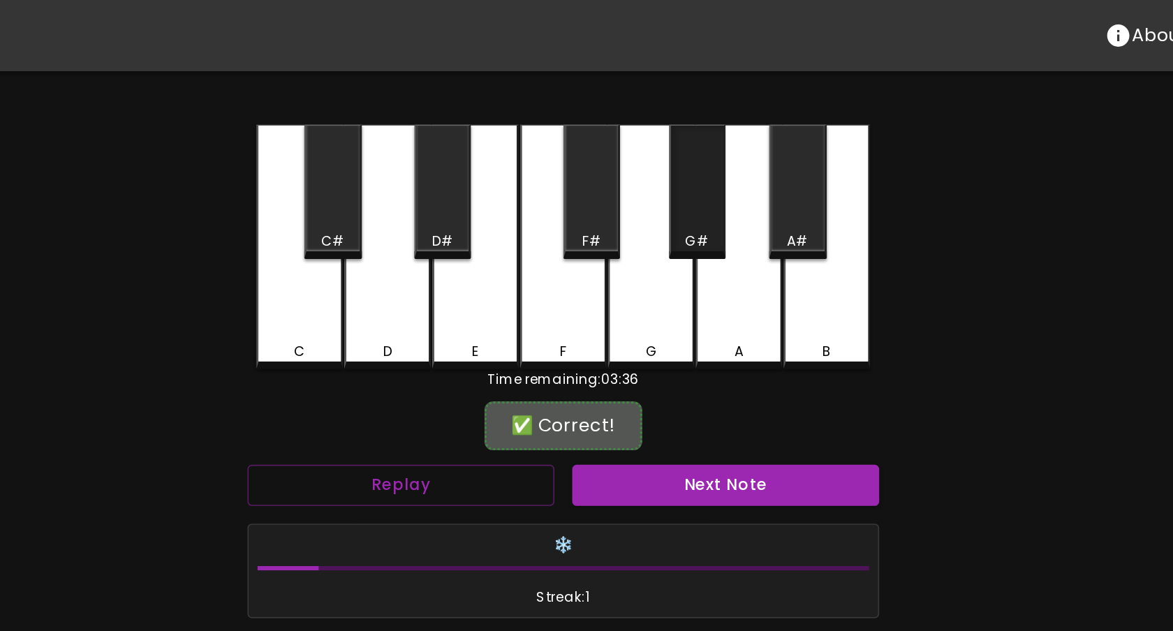
click at [668, 156] on div "G#" at bounding box center [670, 151] width 15 height 13
click at [677, 300] on button "Next Note" at bounding box center [688, 305] width 193 height 26
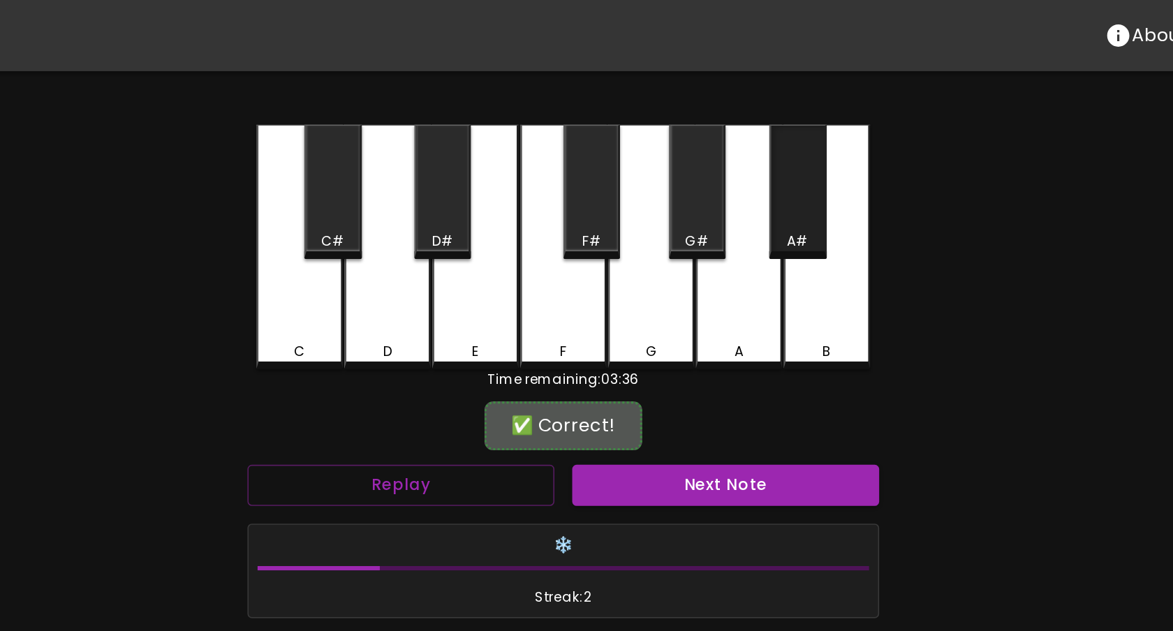
click at [740, 145] on div "A#" at bounding box center [733, 151] width 33 height 13
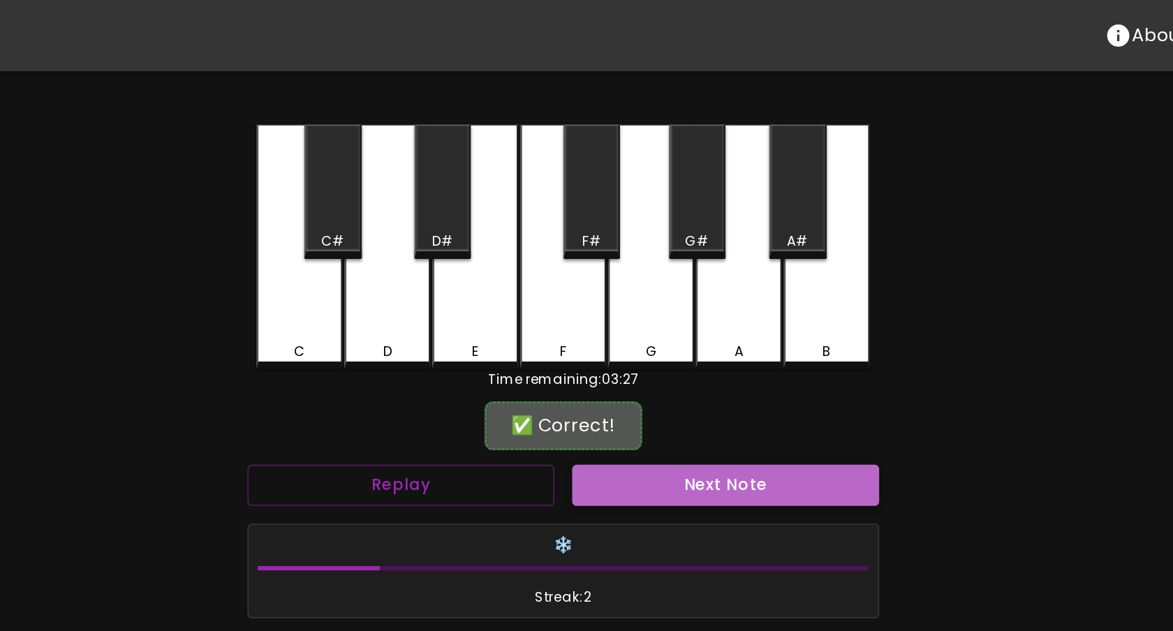
click at [702, 306] on button "Next Note" at bounding box center [688, 305] width 193 height 26
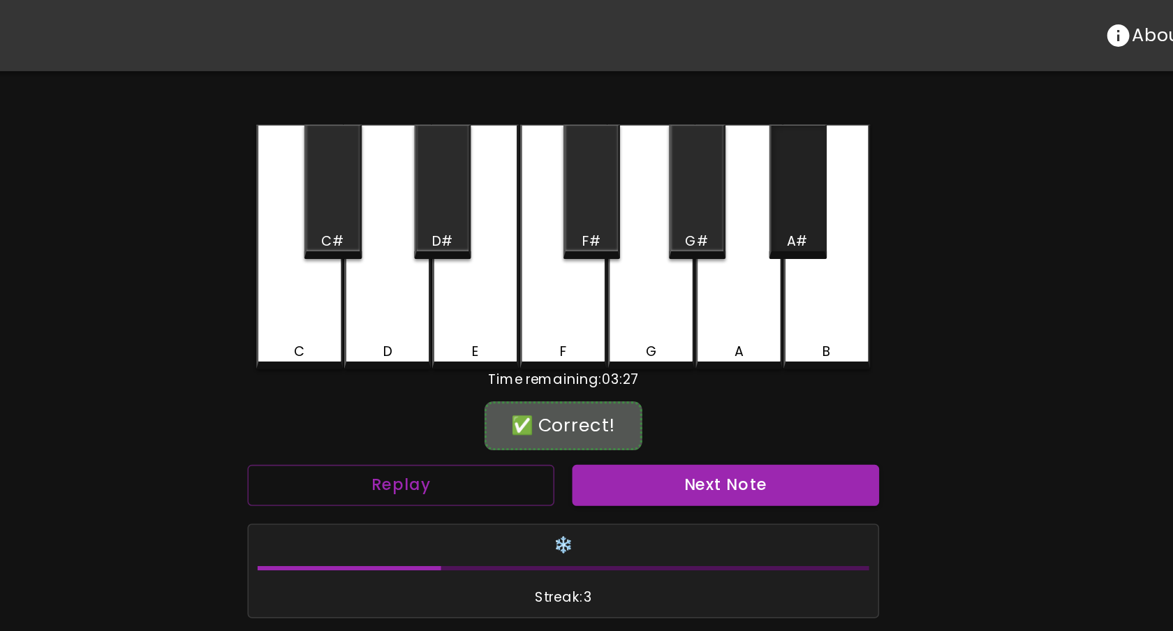
click at [737, 140] on div "A#" at bounding box center [734, 120] width 36 height 84
click at [728, 292] on button "Next Note" at bounding box center [688, 305] width 193 height 26
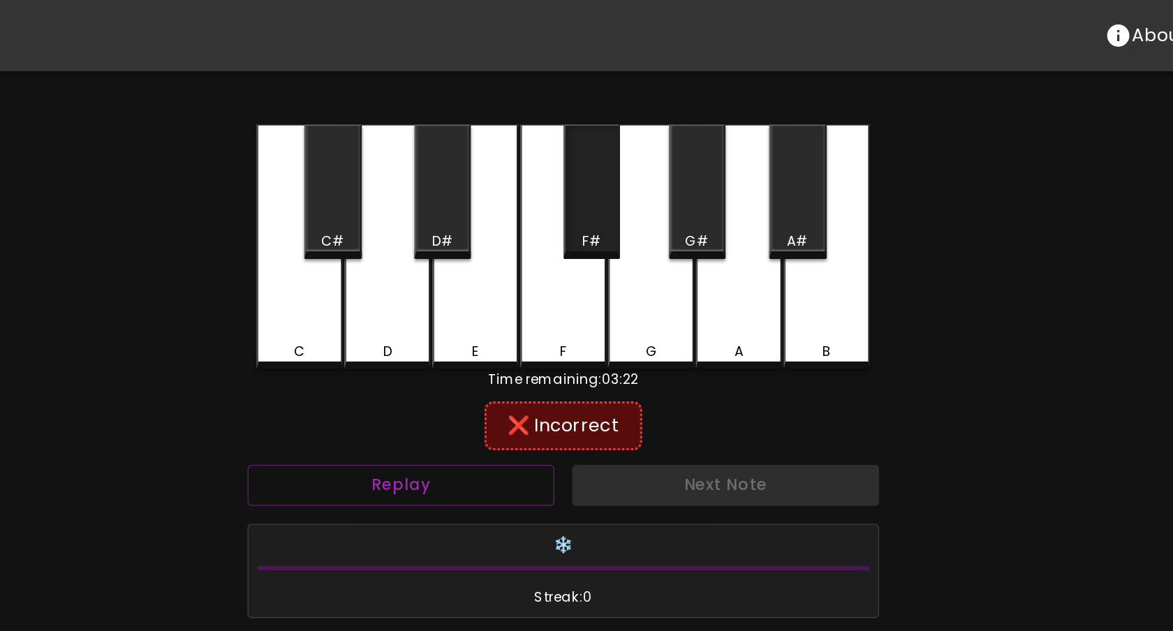
click at [598, 156] on div "F#" at bounding box center [604, 151] width 12 height 13
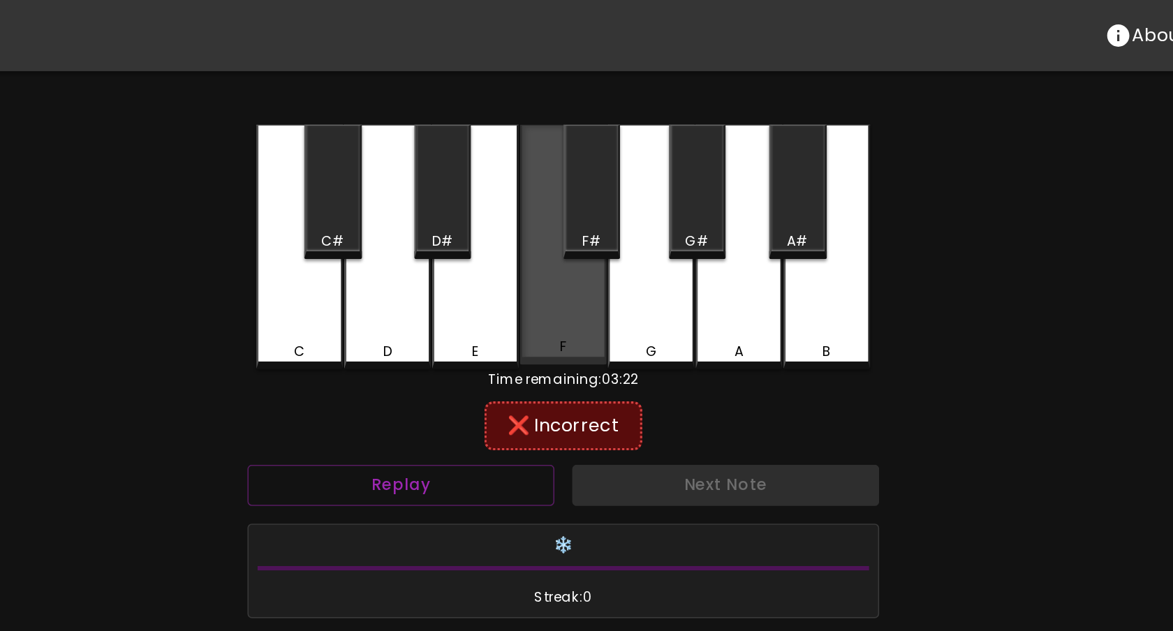
click at [584, 180] on div "F" at bounding box center [586, 153] width 54 height 151
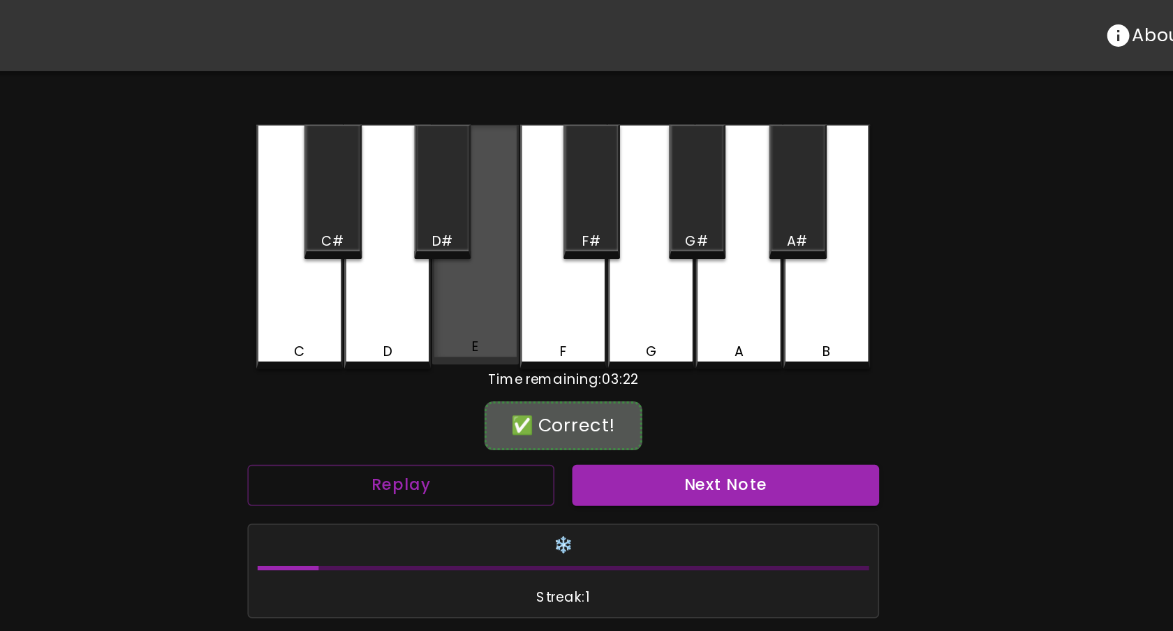
click at [541, 179] on div "E" at bounding box center [531, 153] width 54 height 151
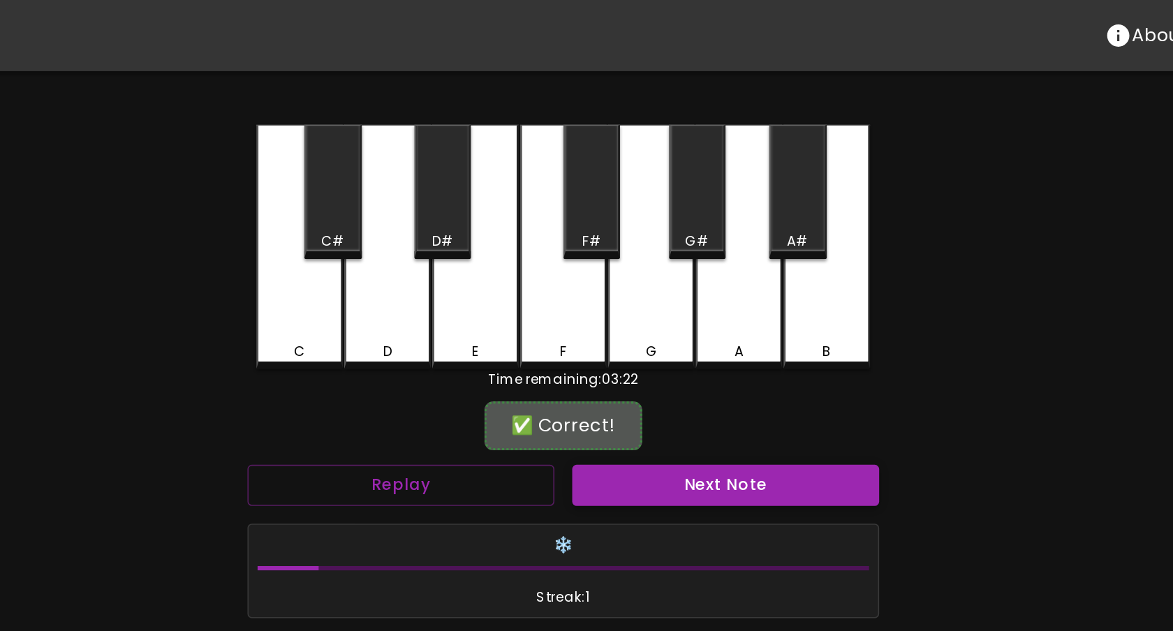
click at [657, 297] on button "Next Note" at bounding box center [688, 305] width 193 height 26
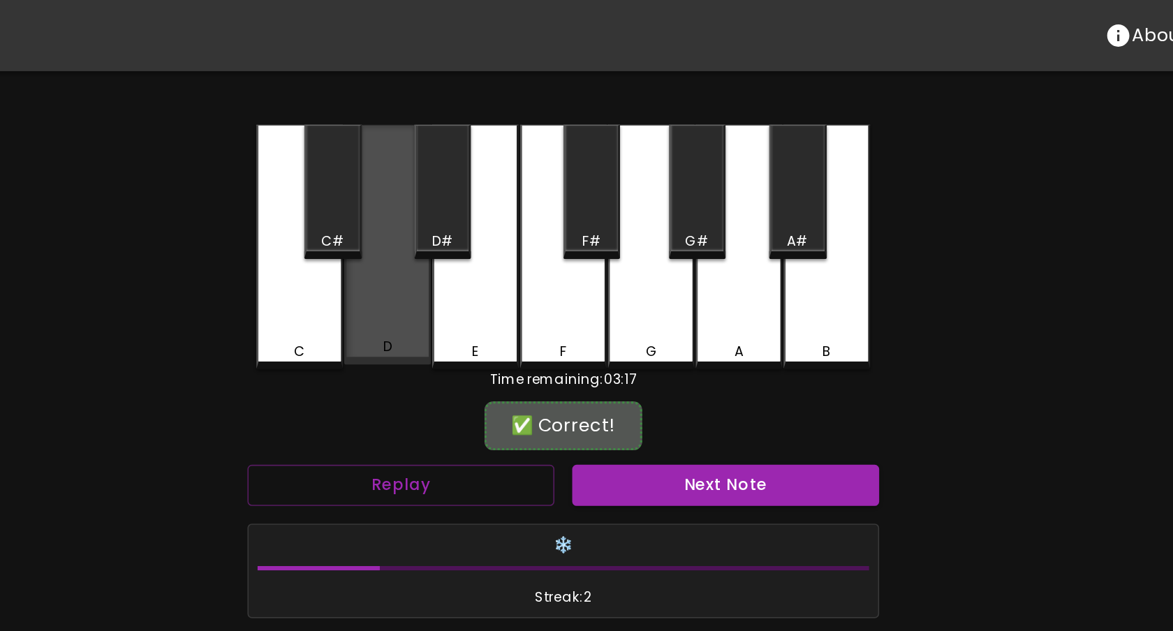
click at [480, 182] on div "D" at bounding box center [476, 153] width 54 height 151
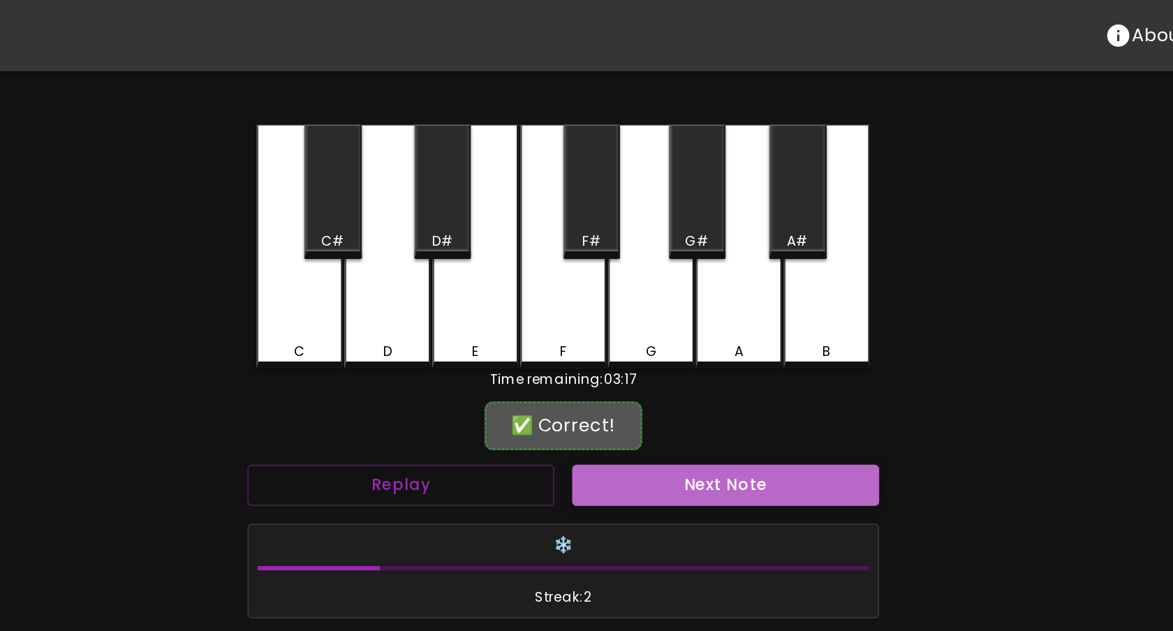
click at [633, 300] on button "Next Note" at bounding box center [688, 305] width 193 height 26
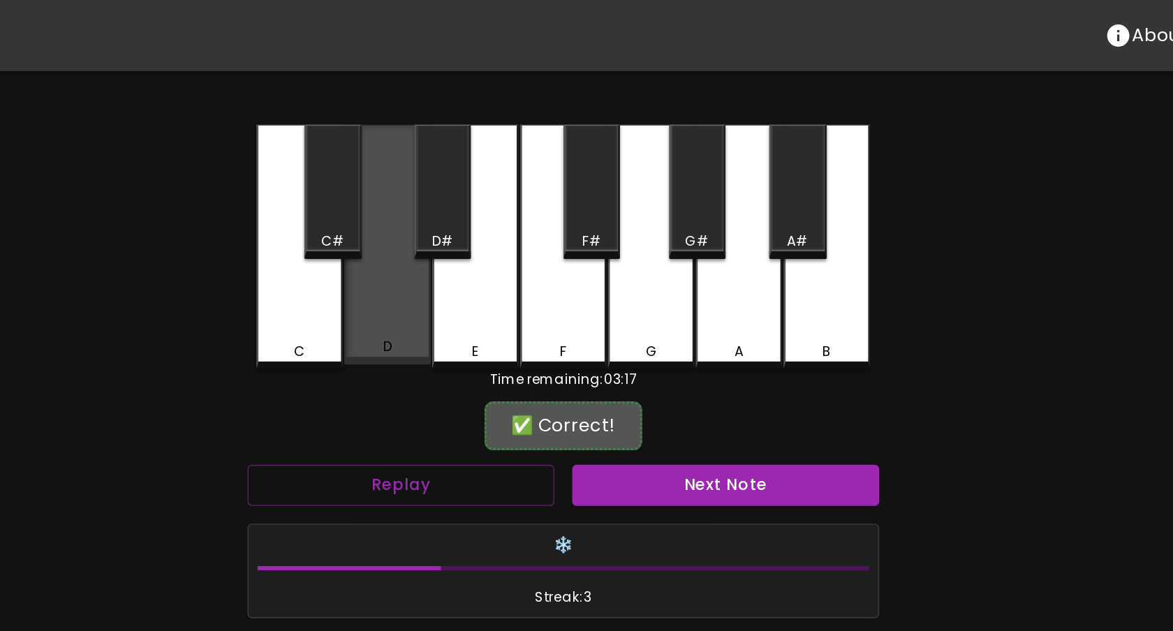
click at [469, 188] on div "D" at bounding box center [476, 153] width 54 height 151
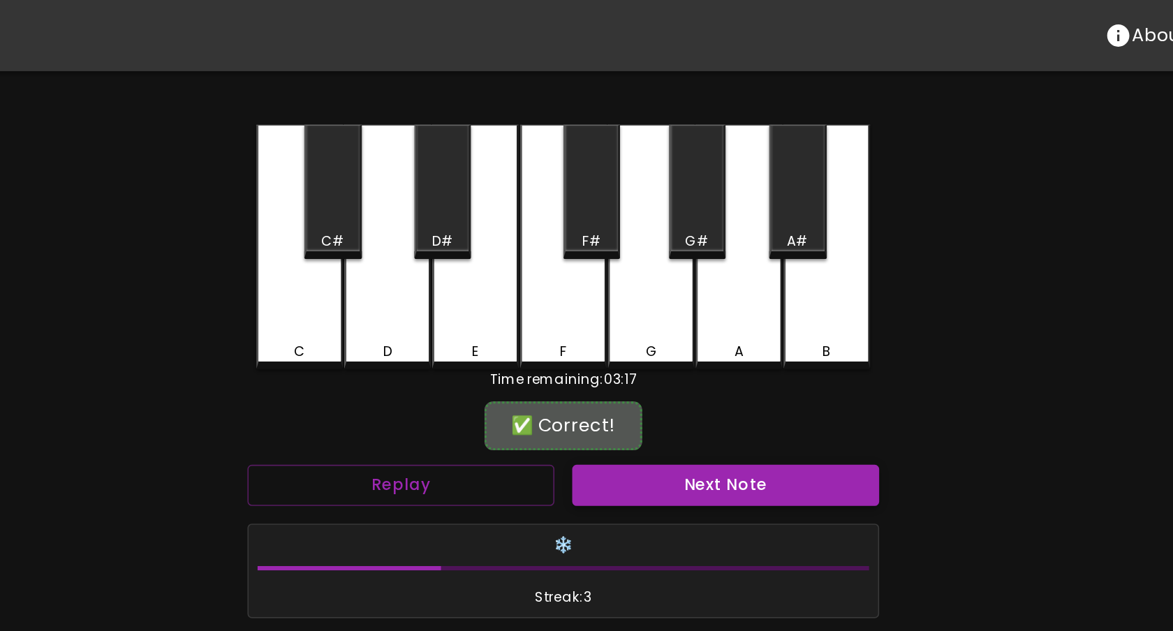
click at [625, 301] on button "Next Note" at bounding box center [688, 305] width 193 height 26
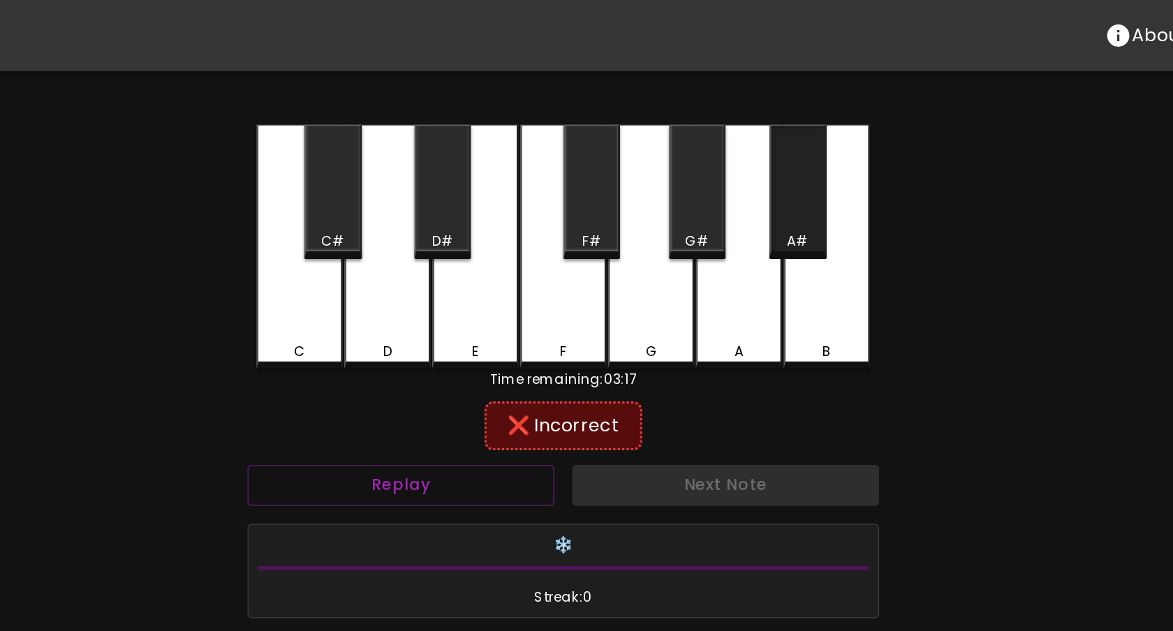
click at [720, 153] on div "A#" at bounding box center [733, 151] width 33 height 13
click at [677, 198] on div "A" at bounding box center [697, 155] width 54 height 154
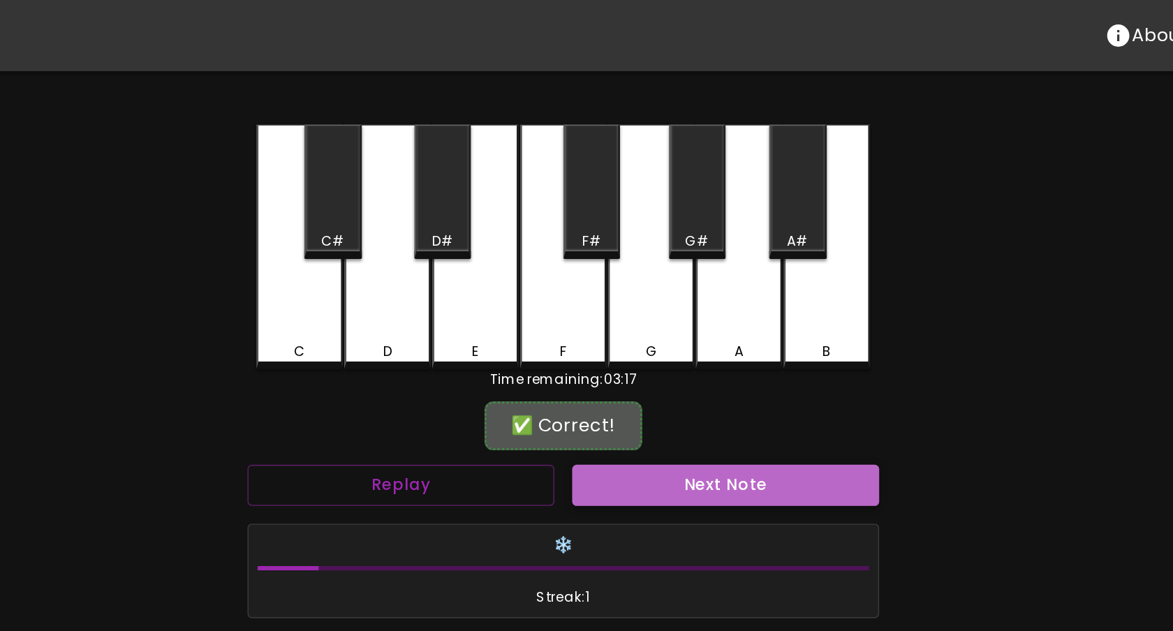
click at [671, 301] on button "Next Note" at bounding box center [688, 305] width 193 height 26
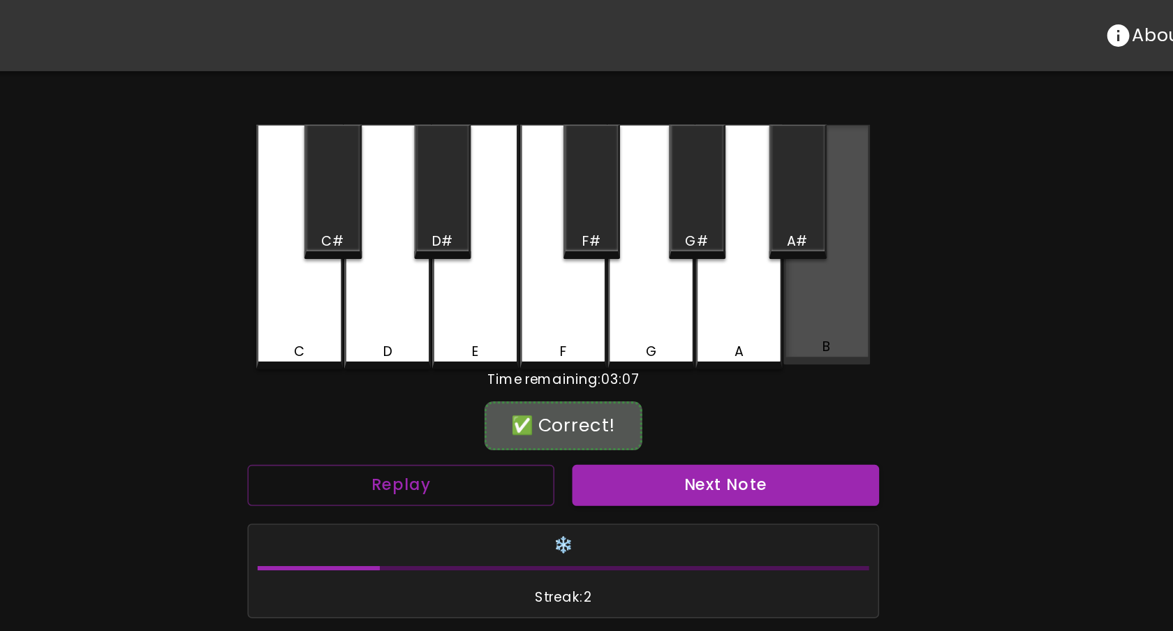
click at [737, 208] on div "B" at bounding box center [752, 153] width 54 height 151
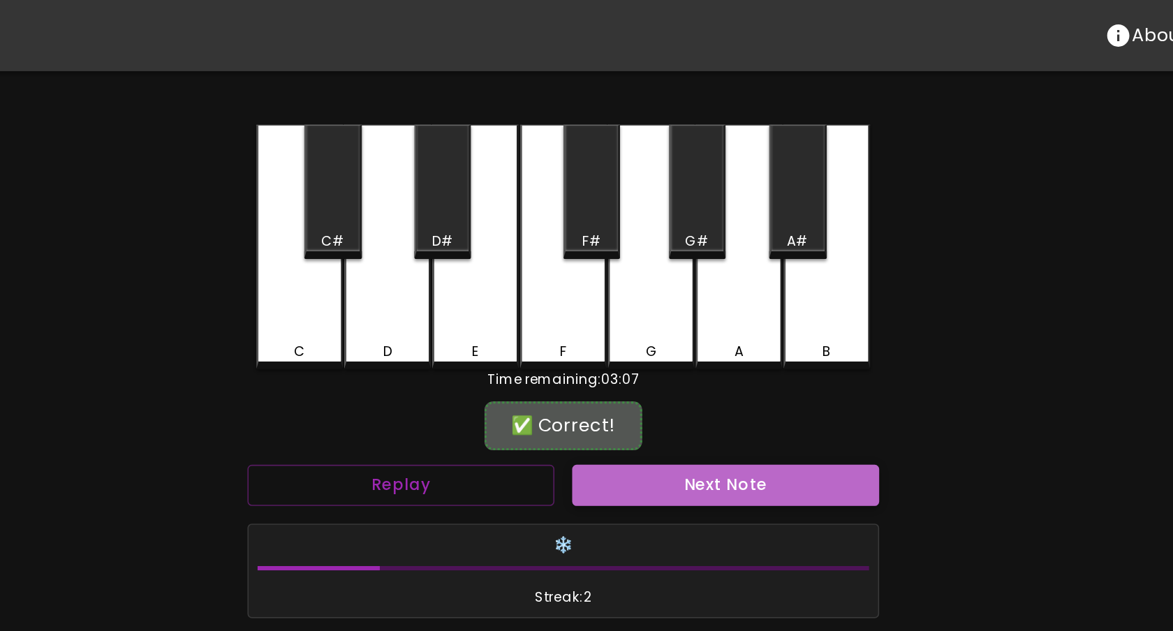
click at [695, 311] on button "Next Note" at bounding box center [688, 305] width 193 height 26
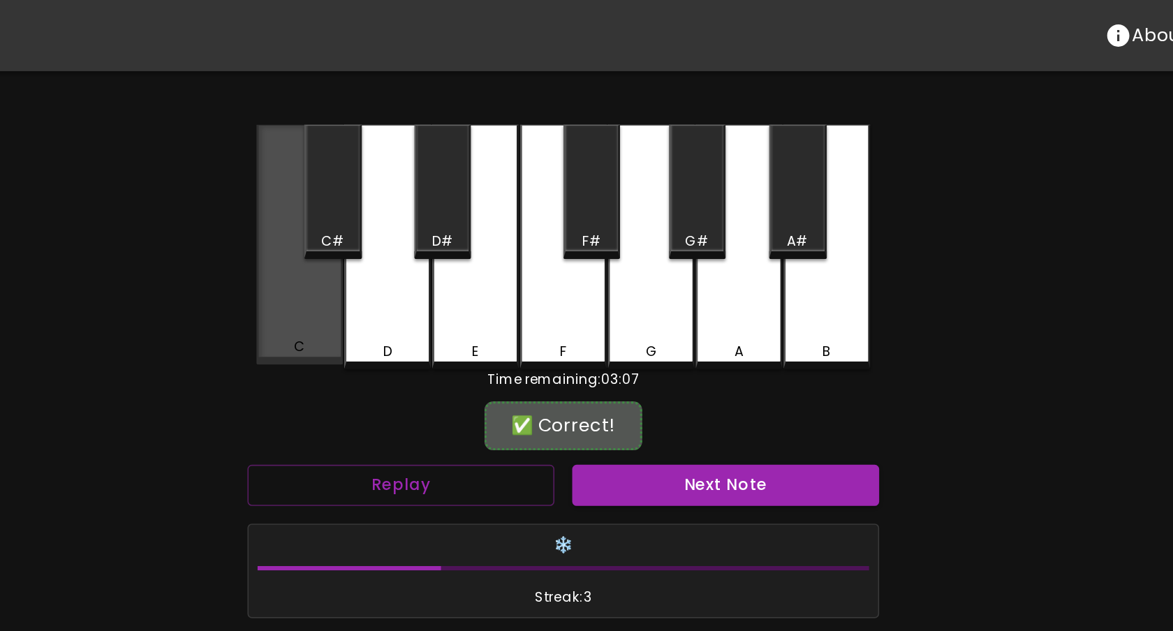
click at [429, 187] on div "C" at bounding box center [421, 153] width 54 height 151
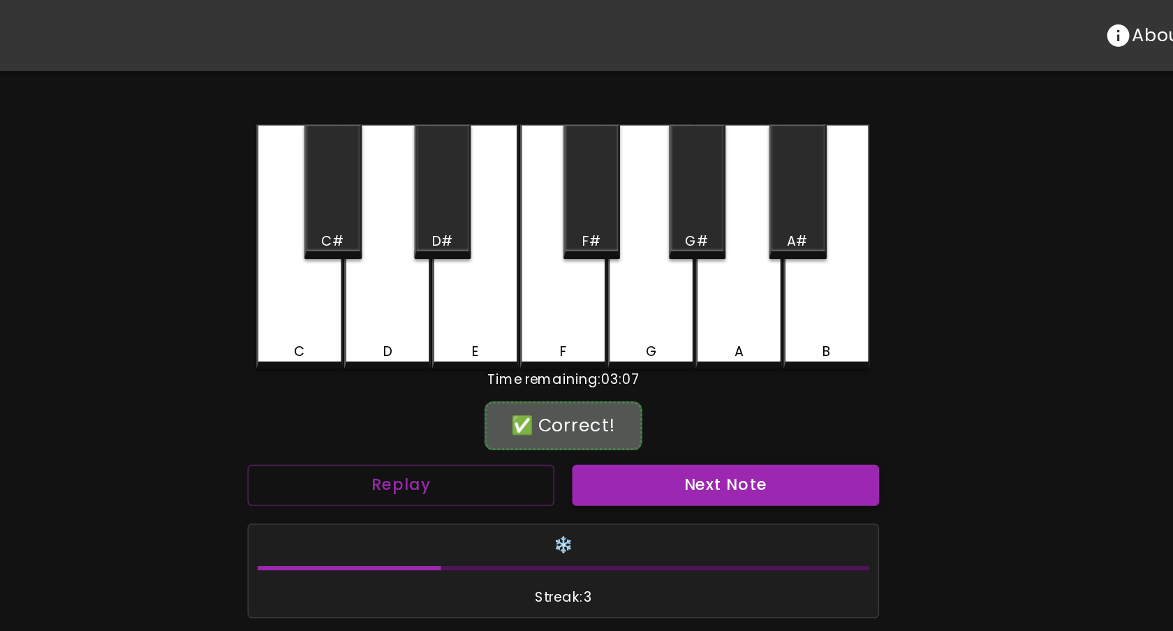
click at [630, 302] on button "Next Note" at bounding box center [688, 305] width 193 height 26
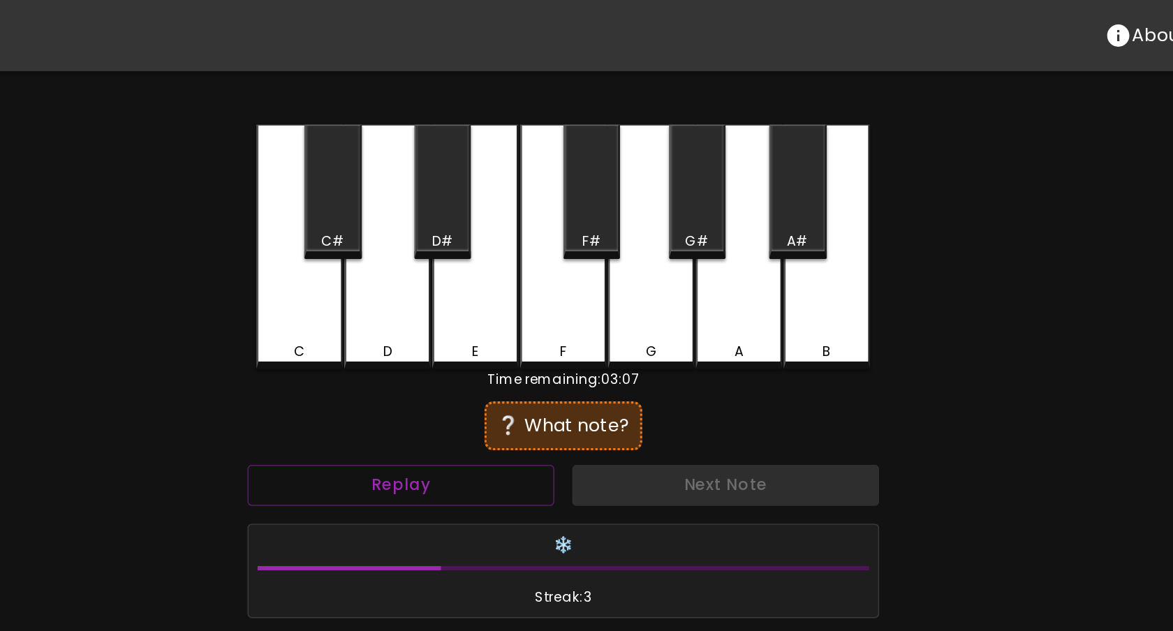
click at [410, 205] on div "C" at bounding box center [421, 155] width 54 height 154
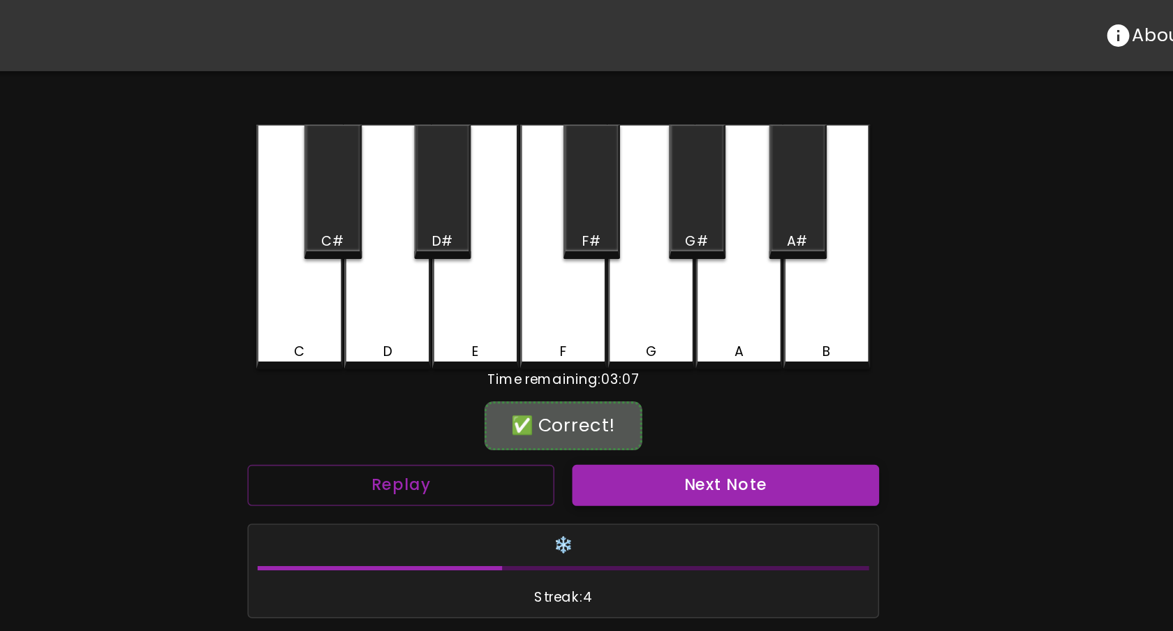
click at [610, 301] on button "Next Note" at bounding box center [688, 305] width 193 height 26
click at [661, 125] on div "G#" at bounding box center [671, 120] width 36 height 84
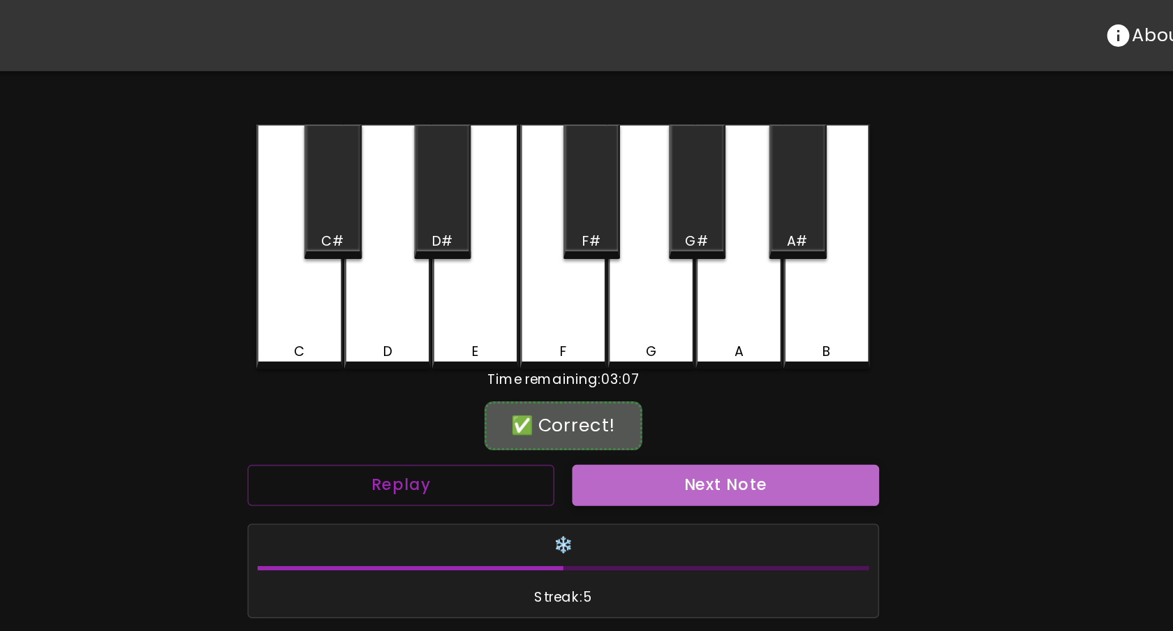
click at [652, 297] on button "Next Note" at bounding box center [688, 305] width 193 height 26
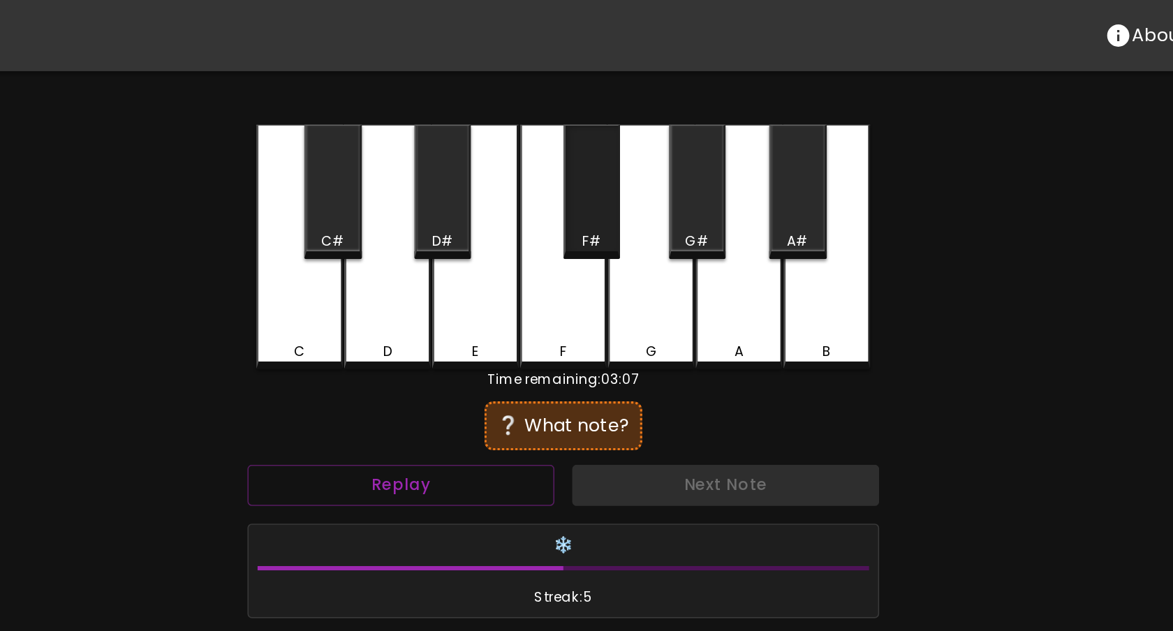
click at [613, 145] on div "F#" at bounding box center [604, 151] width 33 height 13
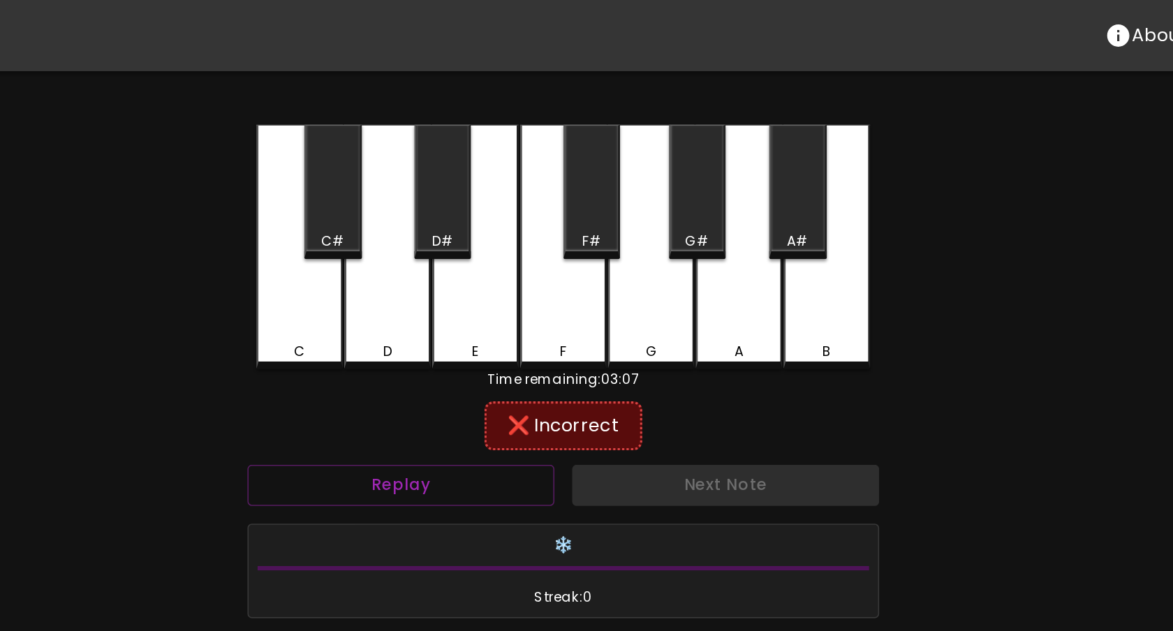
click at [635, 185] on div "G" at bounding box center [642, 155] width 54 height 154
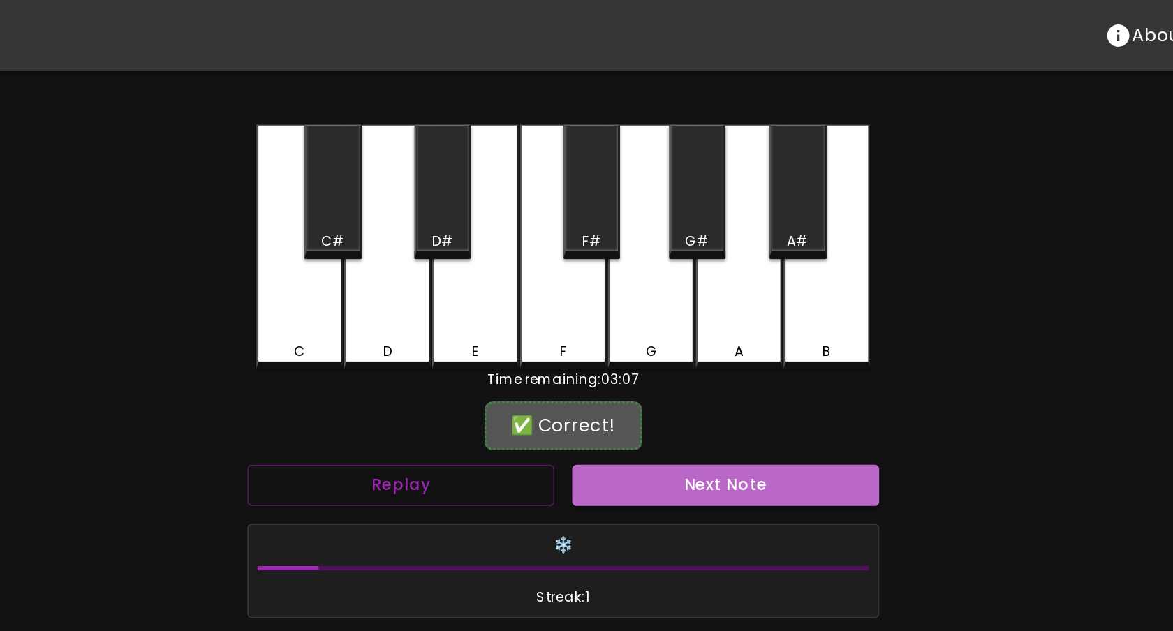
click at [668, 314] on button "Next Note" at bounding box center [688, 305] width 193 height 26
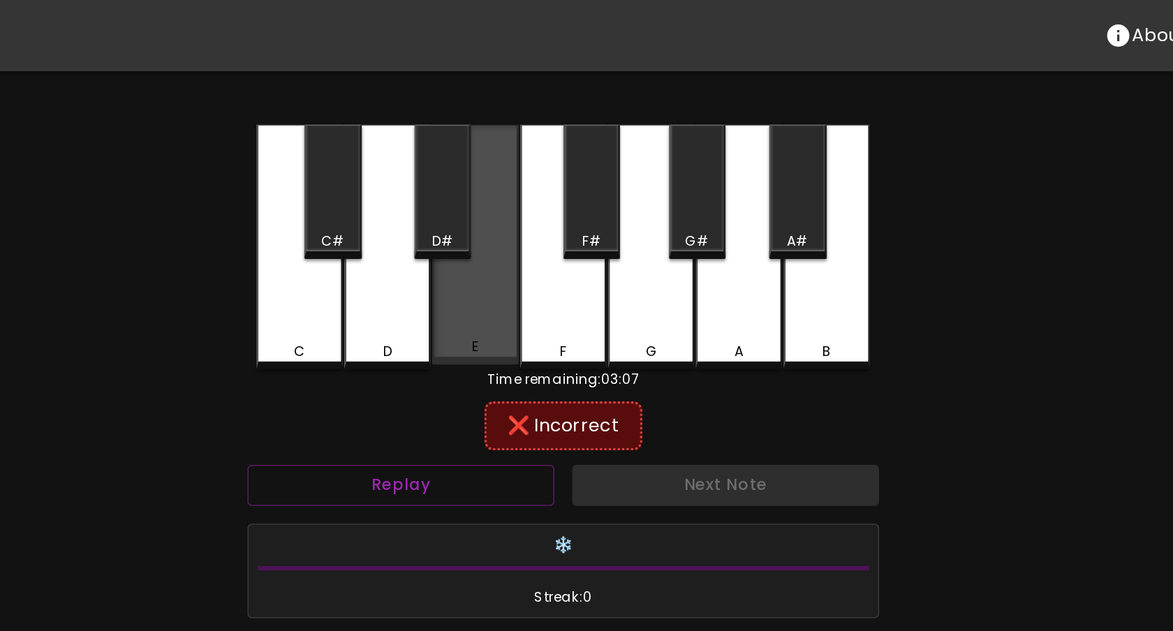
click at [527, 200] on div "E" at bounding box center [531, 153] width 54 height 151
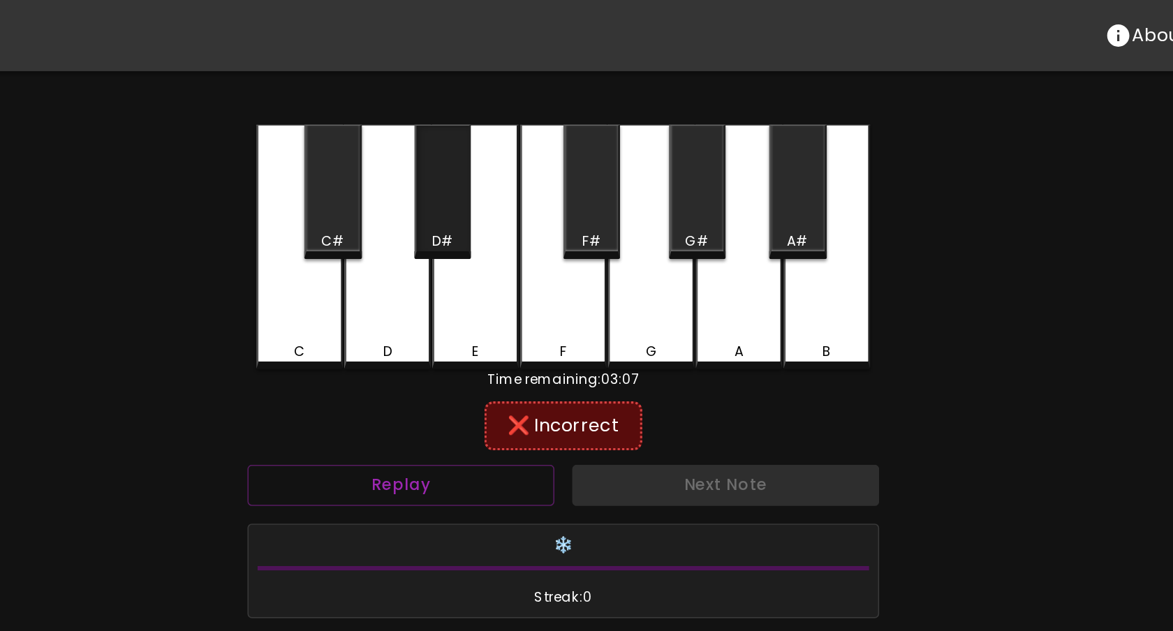
click at [514, 141] on div "D#" at bounding box center [511, 120] width 36 height 84
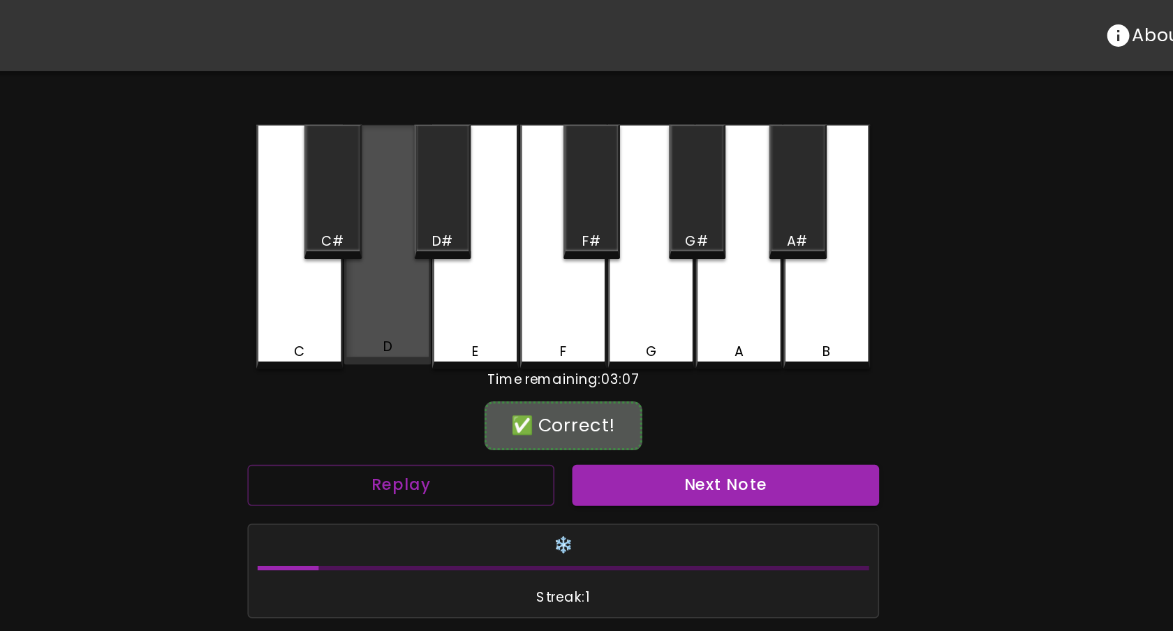
click at [452, 189] on div "D" at bounding box center [476, 153] width 54 height 151
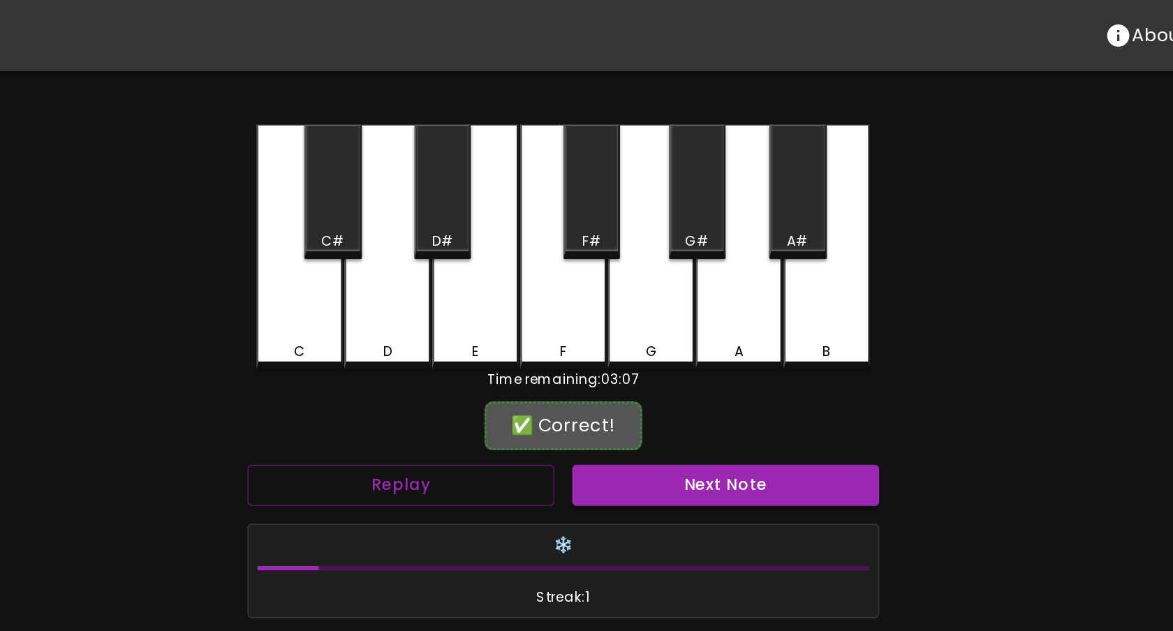
click at [621, 300] on button "Next Note" at bounding box center [688, 305] width 193 height 26
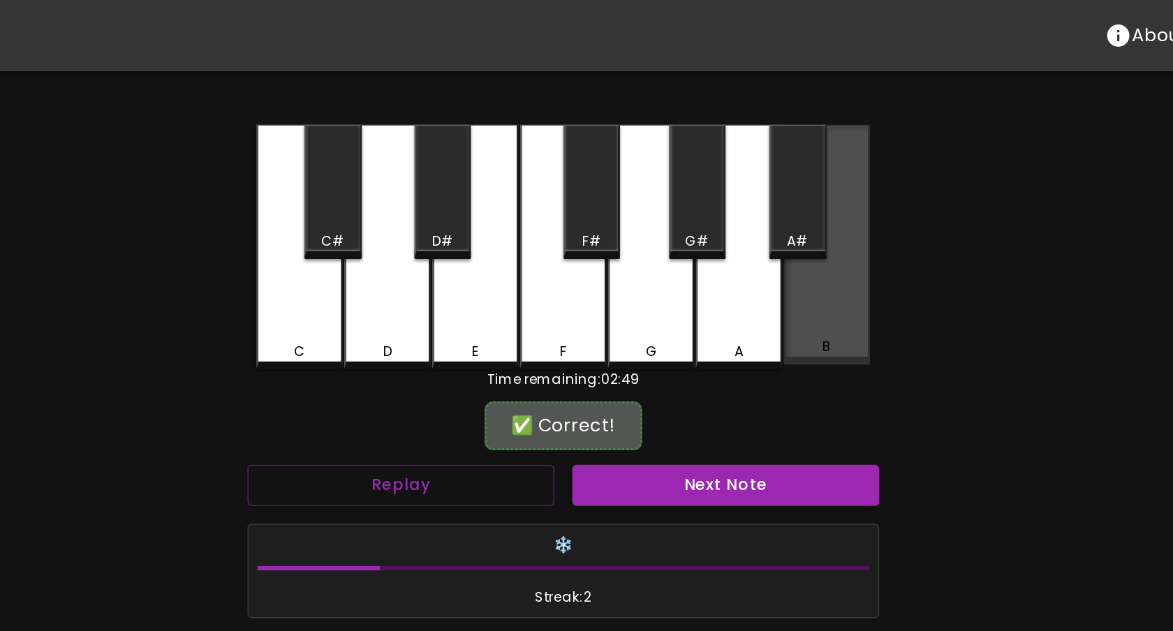
click at [742, 184] on div "B" at bounding box center [752, 153] width 54 height 151
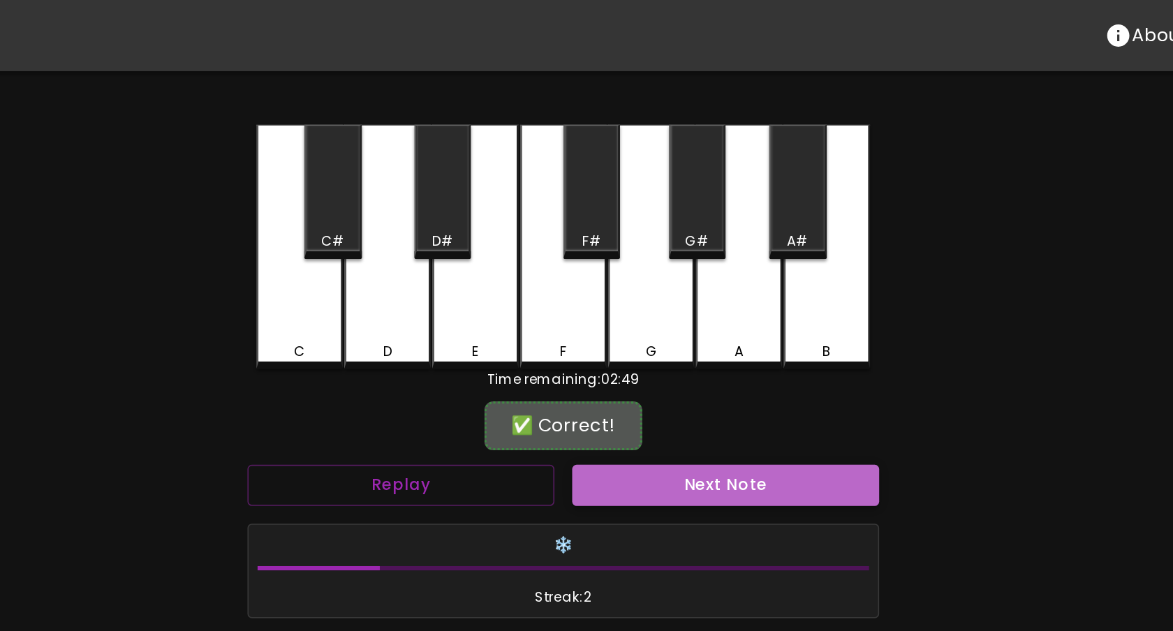
click at [707, 295] on button "Next Note" at bounding box center [688, 305] width 193 height 26
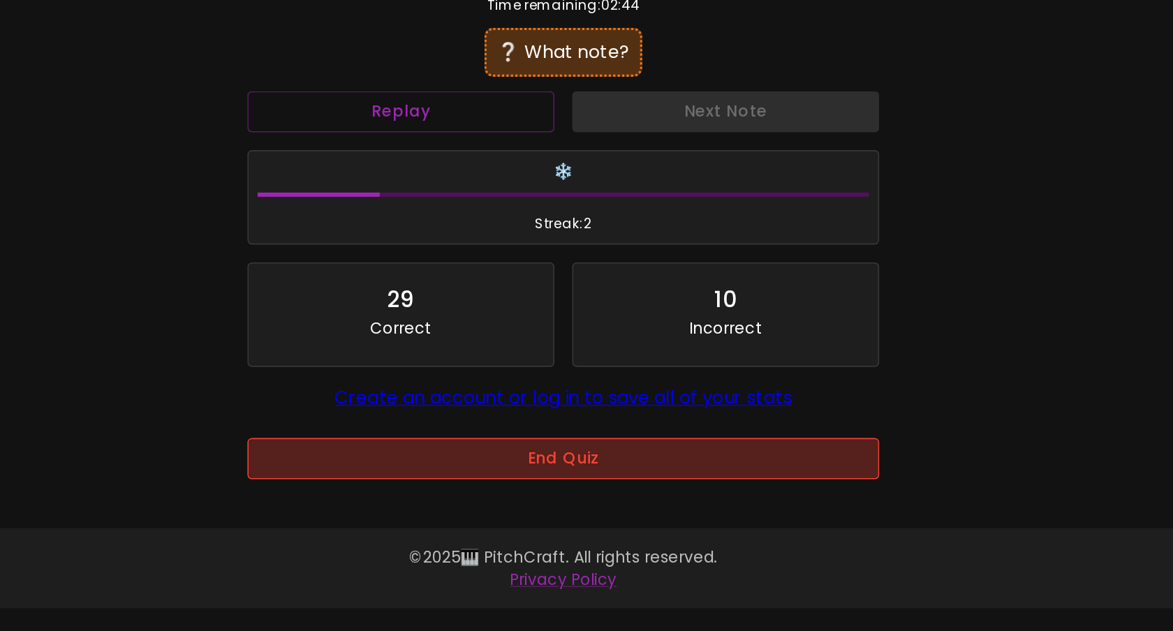
click at [626, 522] on button "End Quiz" at bounding box center [586, 523] width 397 height 26
